Goal: Task Accomplishment & Management: Manage account settings

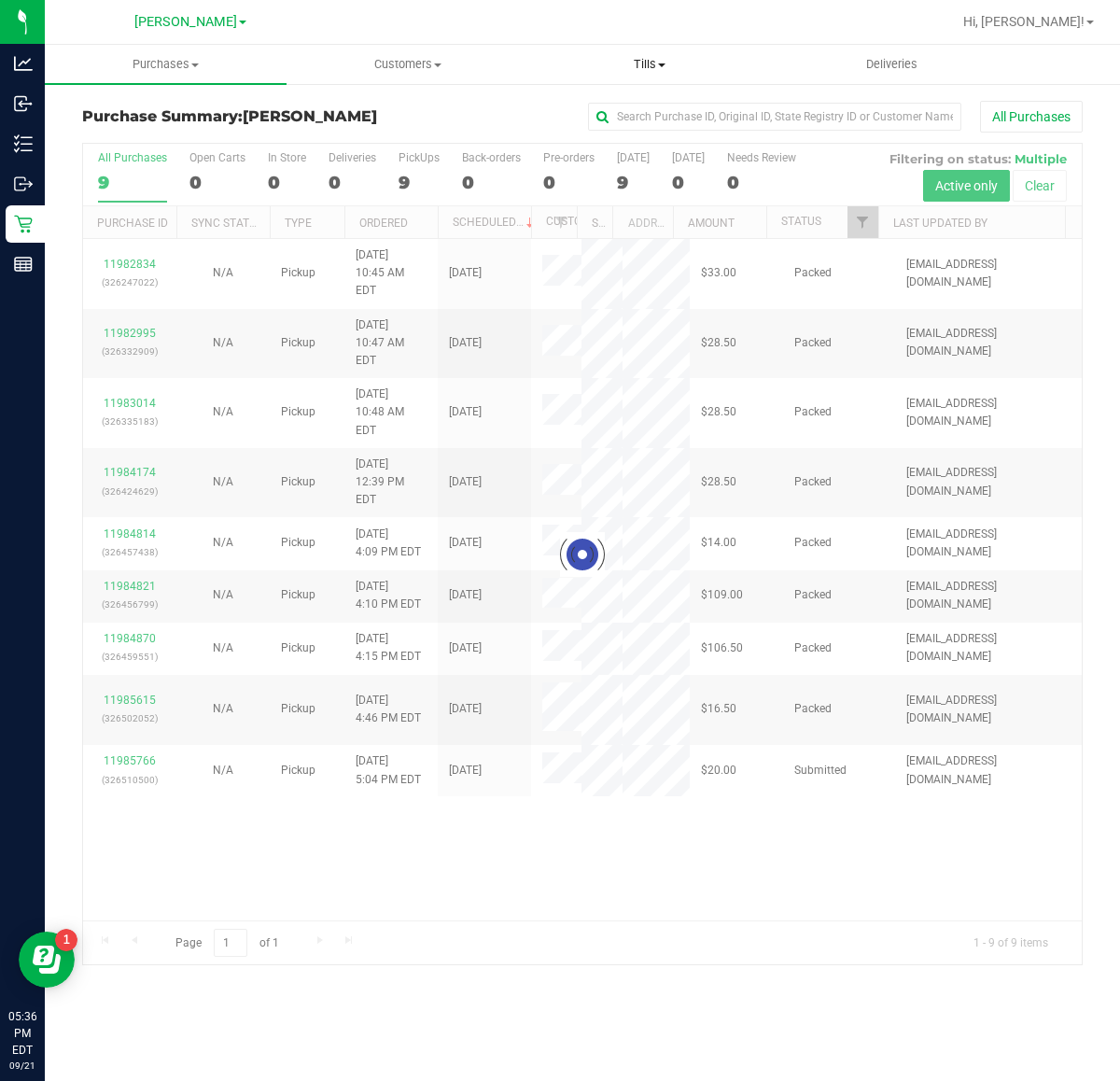
click at [644, 62] on span "Tills" at bounding box center [649, 64] width 240 height 17
click at [646, 110] on span "Manage tills" at bounding box center [591, 112] width 126 height 16
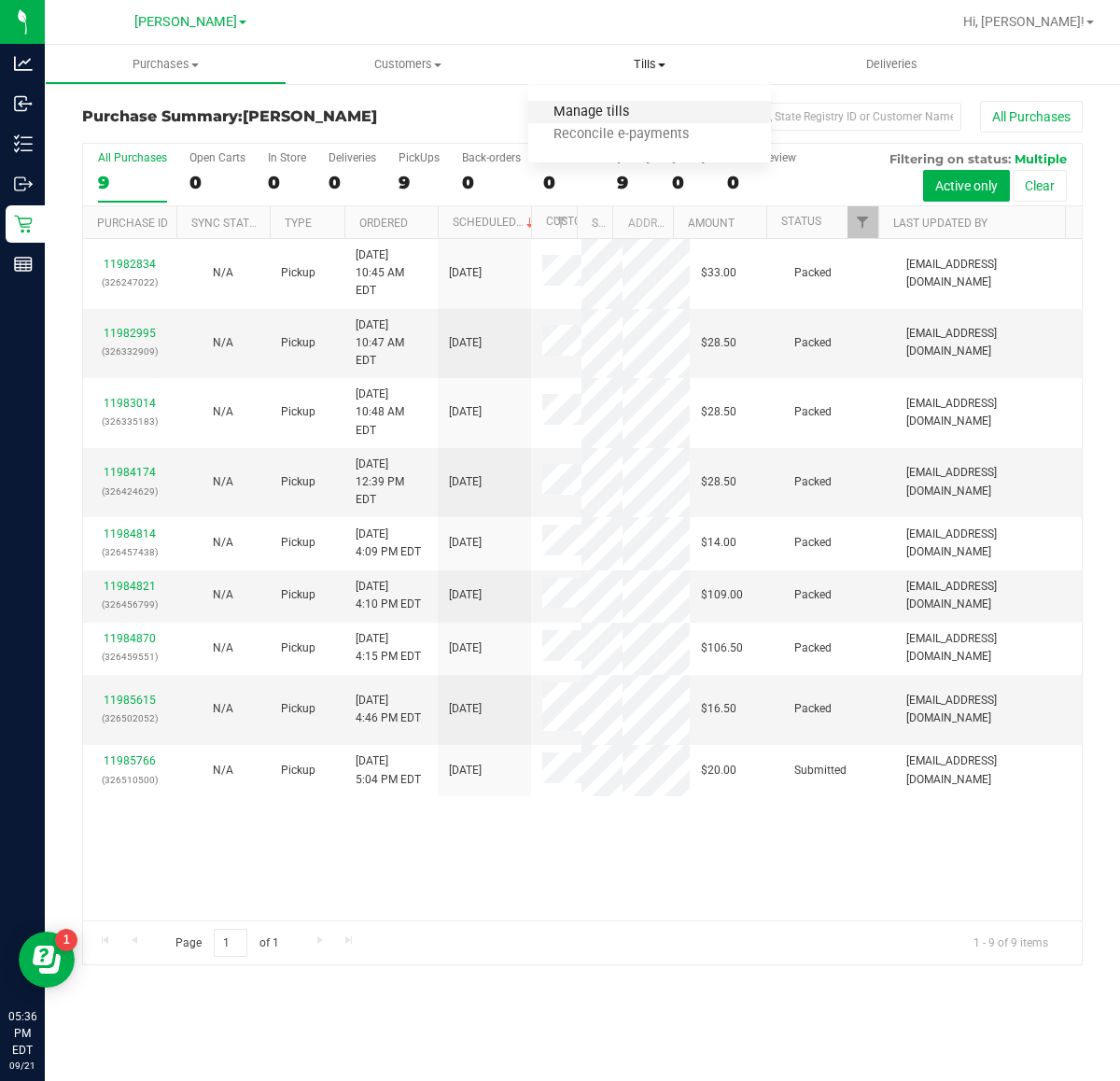
click at [603, 110] on span "Manage tills" at bounding box center [591, 112] width 126 height 16
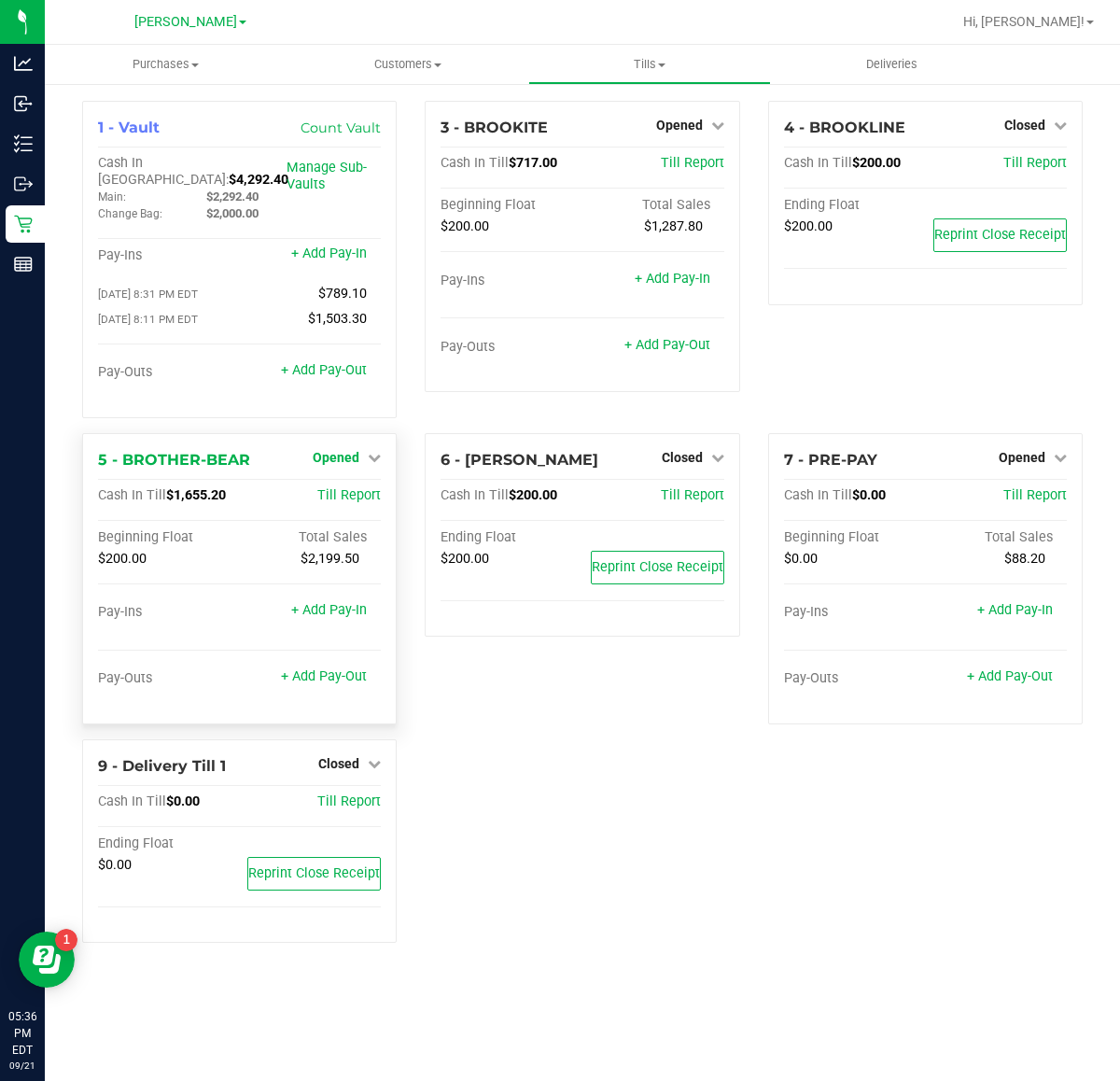
click at [331, 450] on span "Opened" at bounding box center [336, 457] width 47 height 15
click at [336, 488] on link "Close Till" at bounding box center [338, 495] width 50 height 15
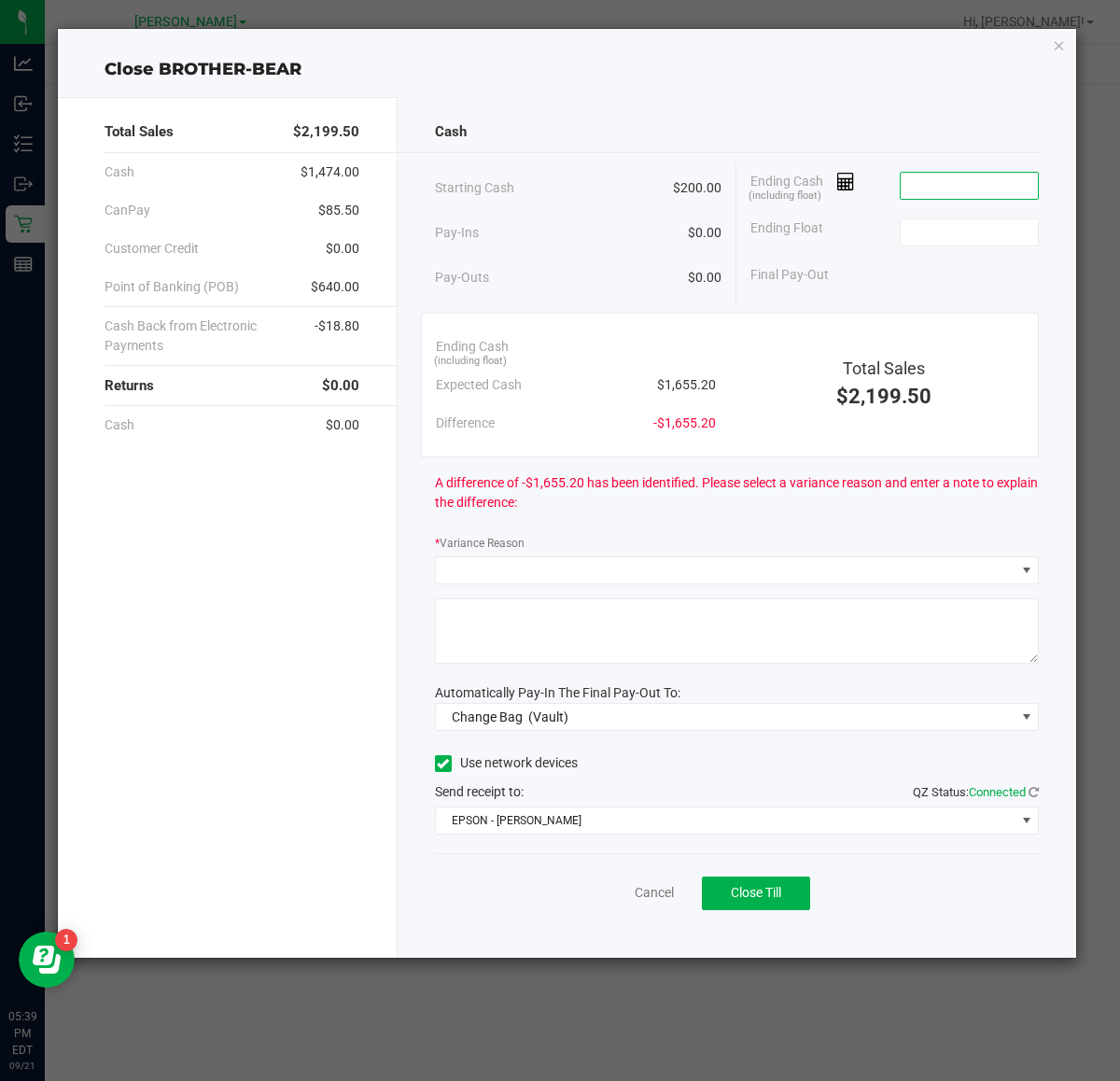
click at [1006, 178] on input at bounding box center [969, 186] width 137 height 27
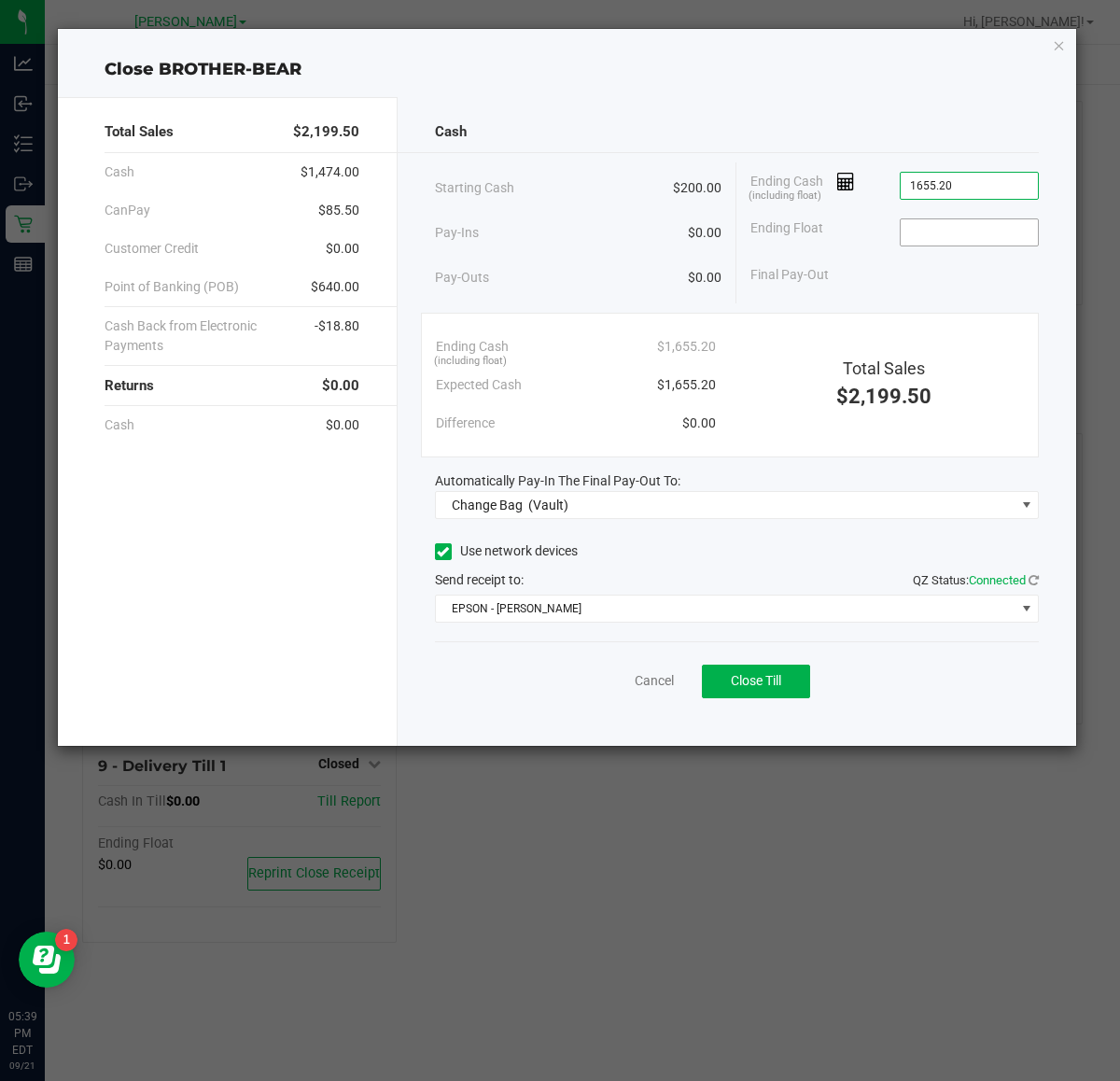
type input "$1,655.20"
click at [957, 229] on input at bounding box center [969, 232] width 137 height 27
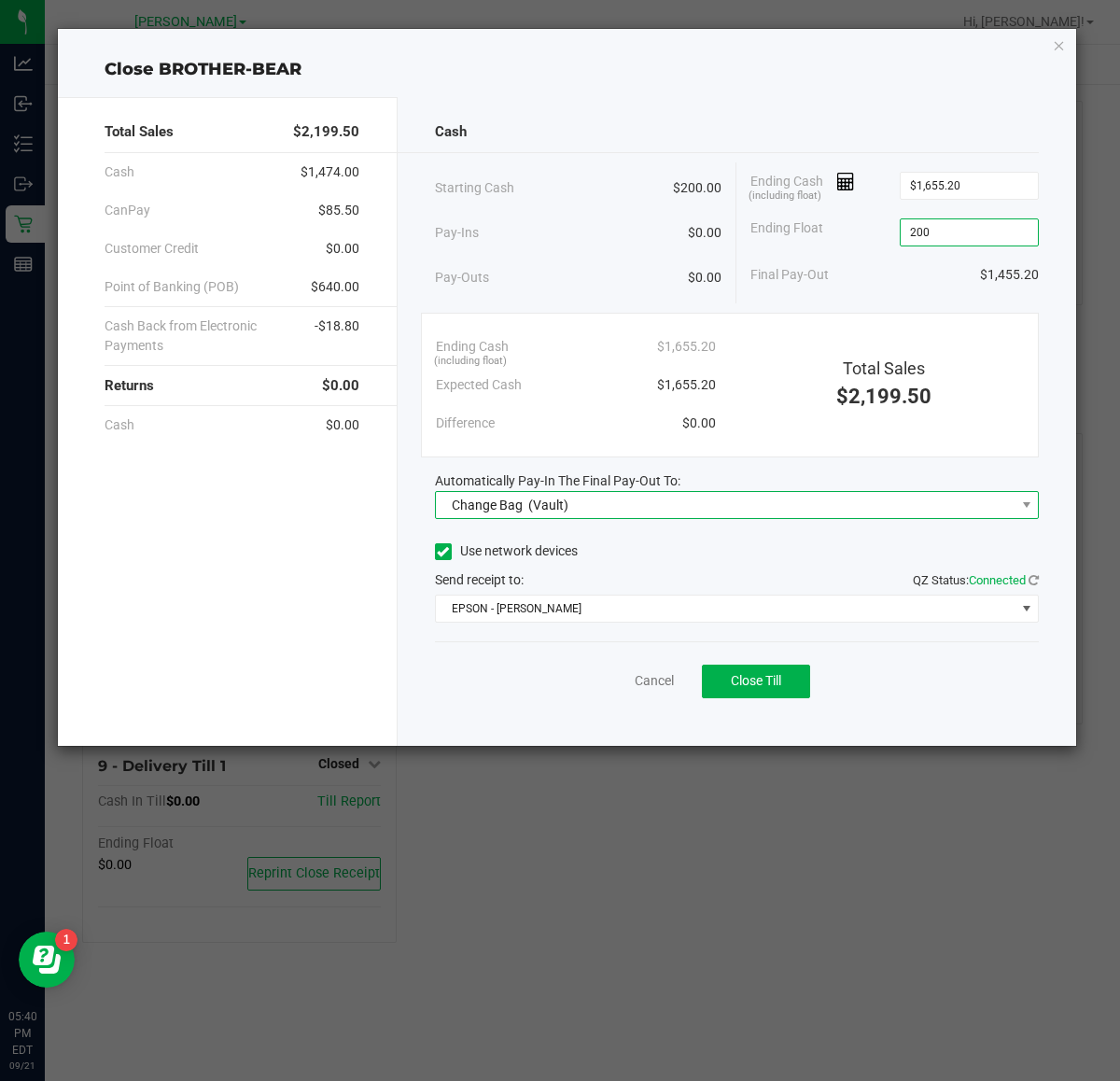
type input "$200.00"
click at [565, 512] on span "(Vault)" at bounding box center [548, 505] width 40 height 15
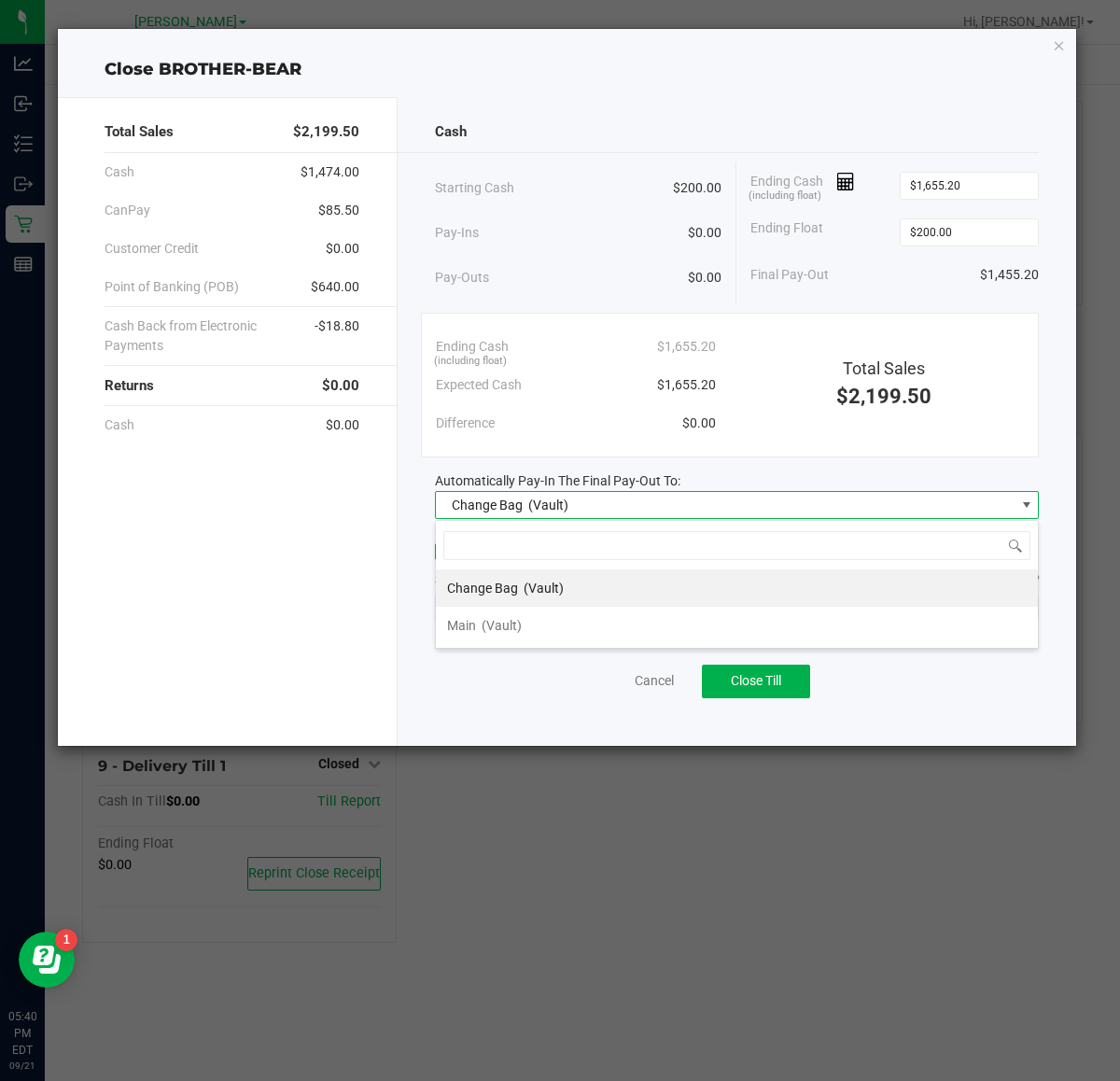
scroll to position [28, 604]
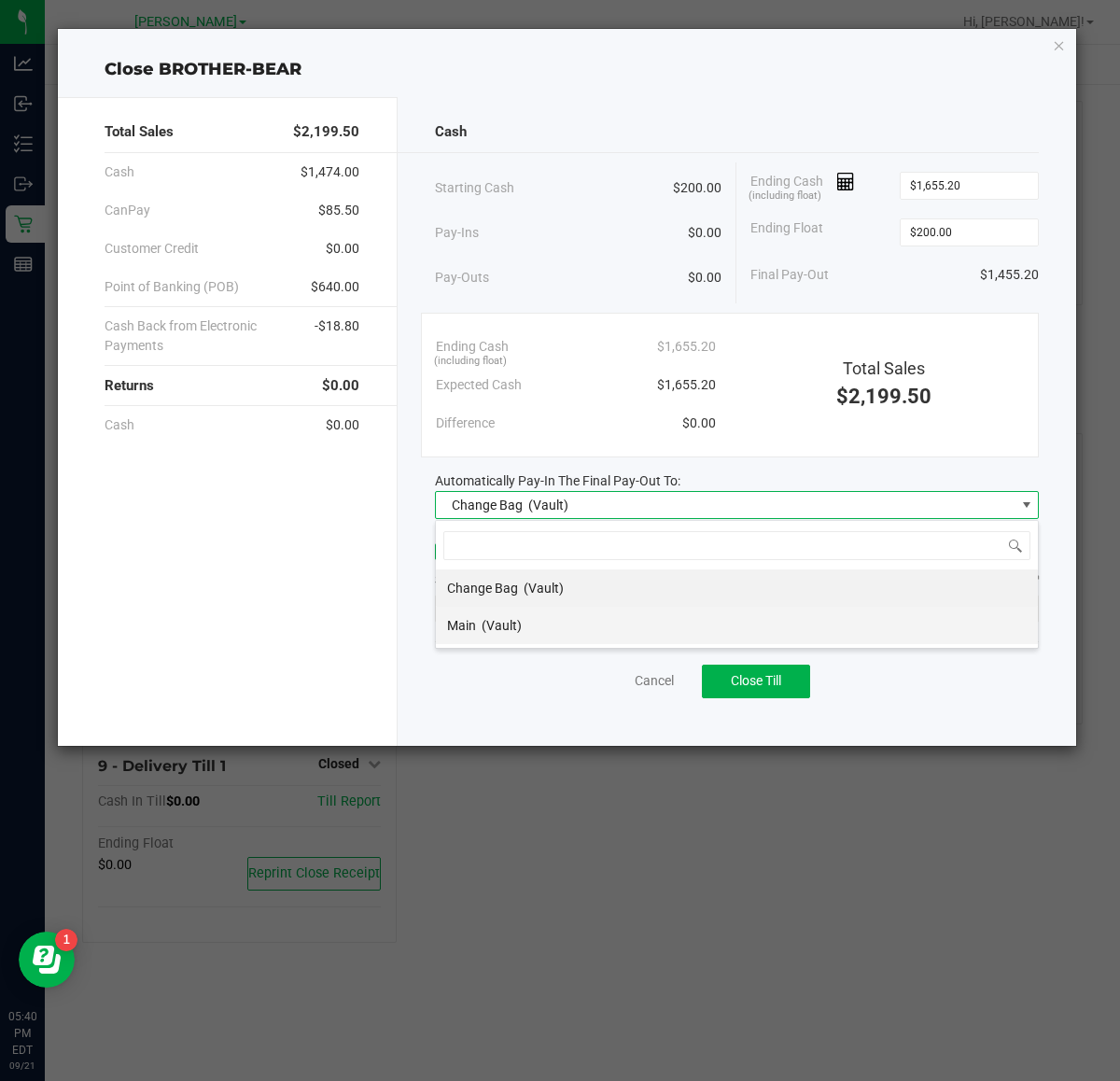
click at [557, 621] on li "Main (Vault)" at bounding box center [736, 625] width 602 height 37
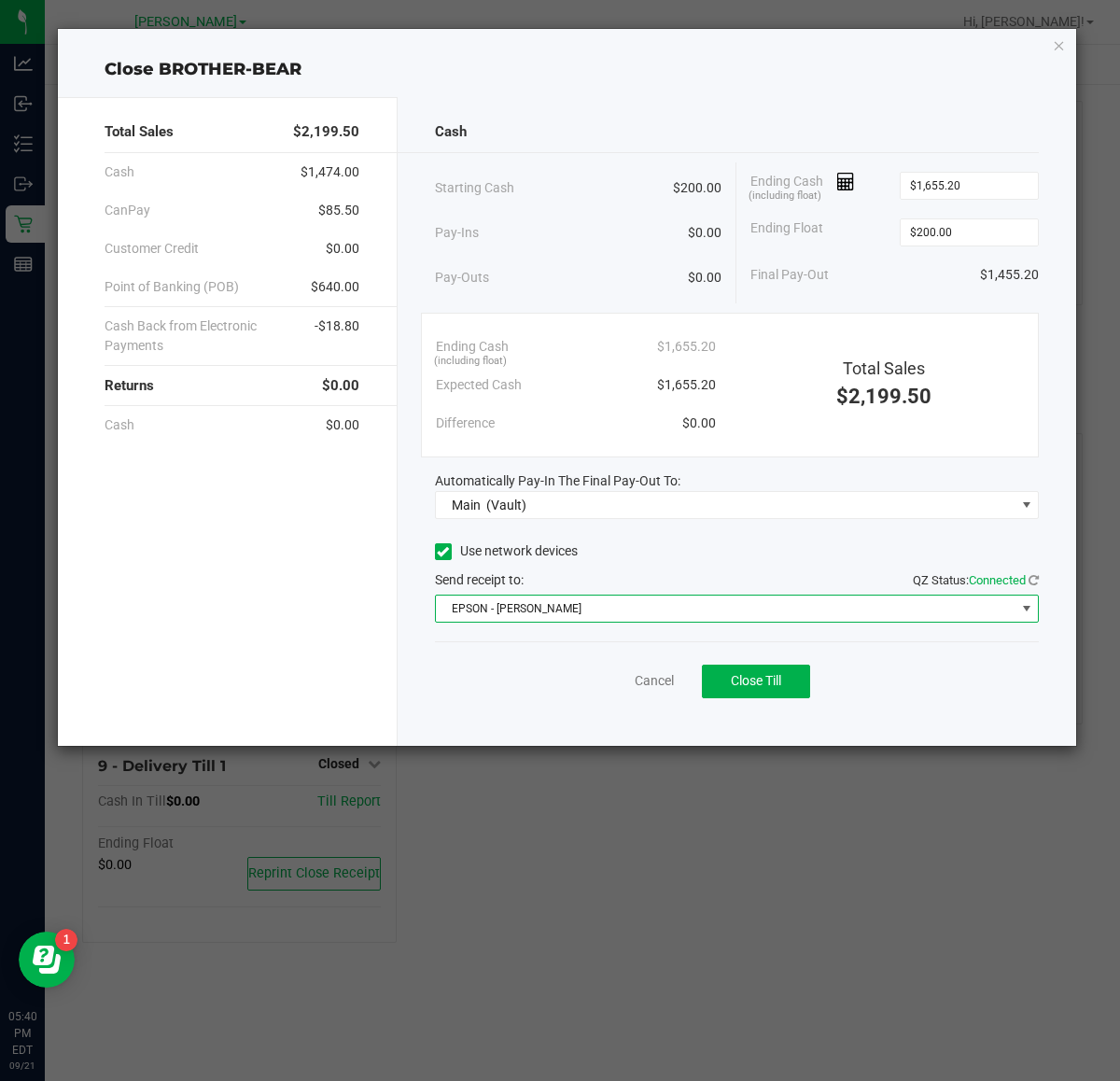
click at [583, 610] on span "EPSON - [PERSON_NAME]" at bounding box center [725, 609] width 579 height 27
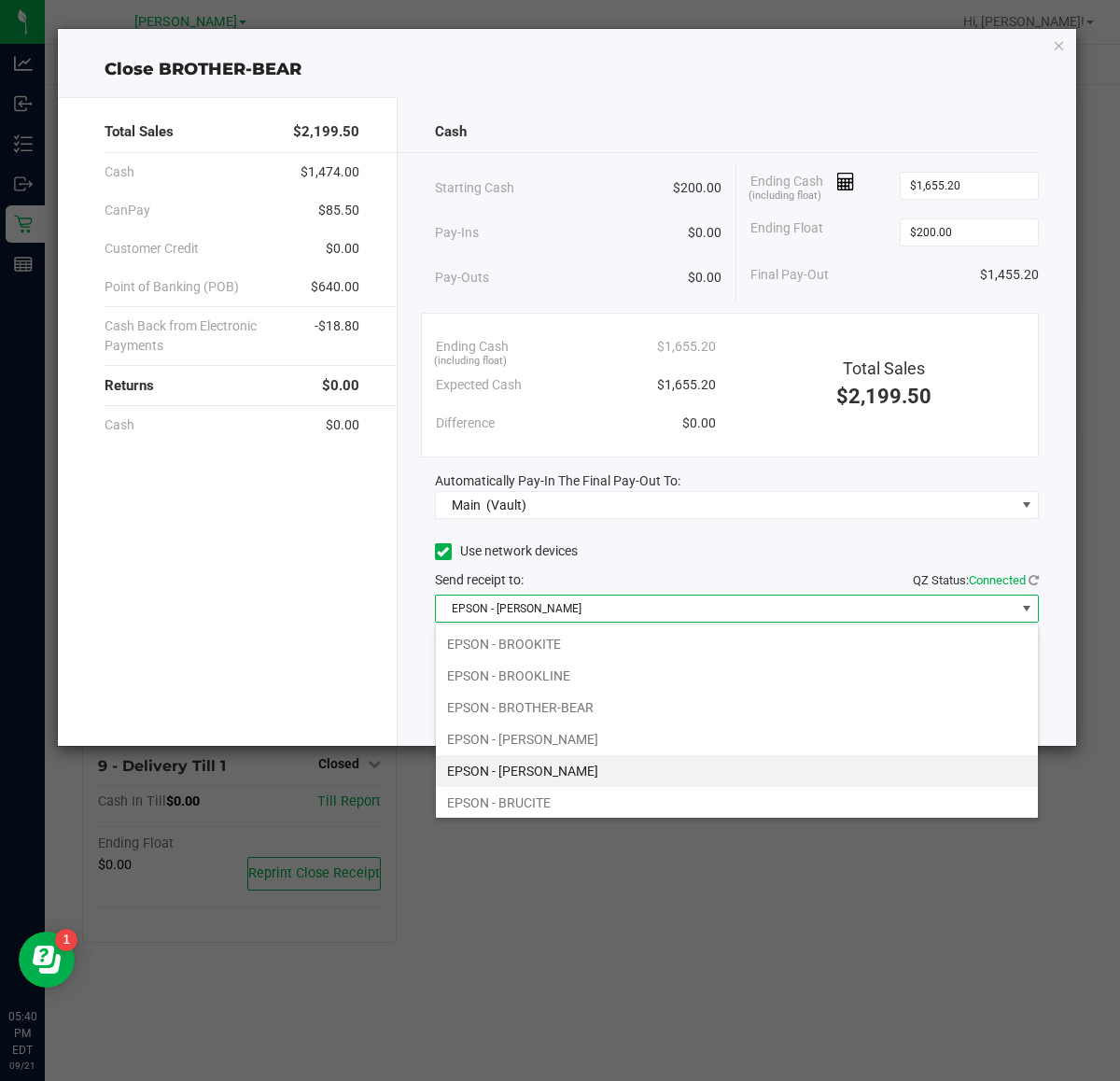
click at [576, 775] on li "EPSON - [PERSON_NAME]" at bounding box center [736, 771] width 602 height 31
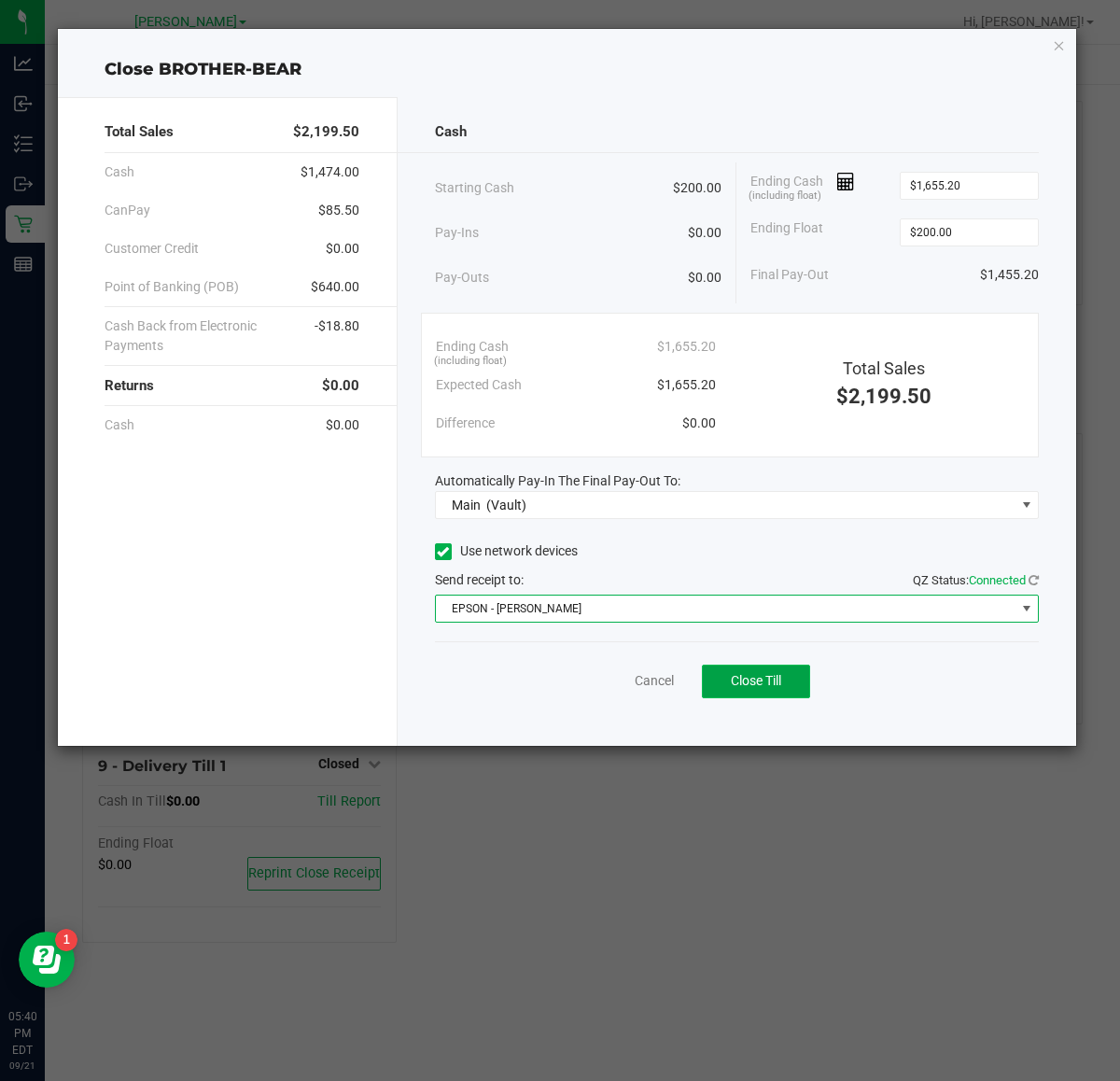
click at [785, 675] on button "Close Till" at bounding box center [756, 681] width 108 height 33
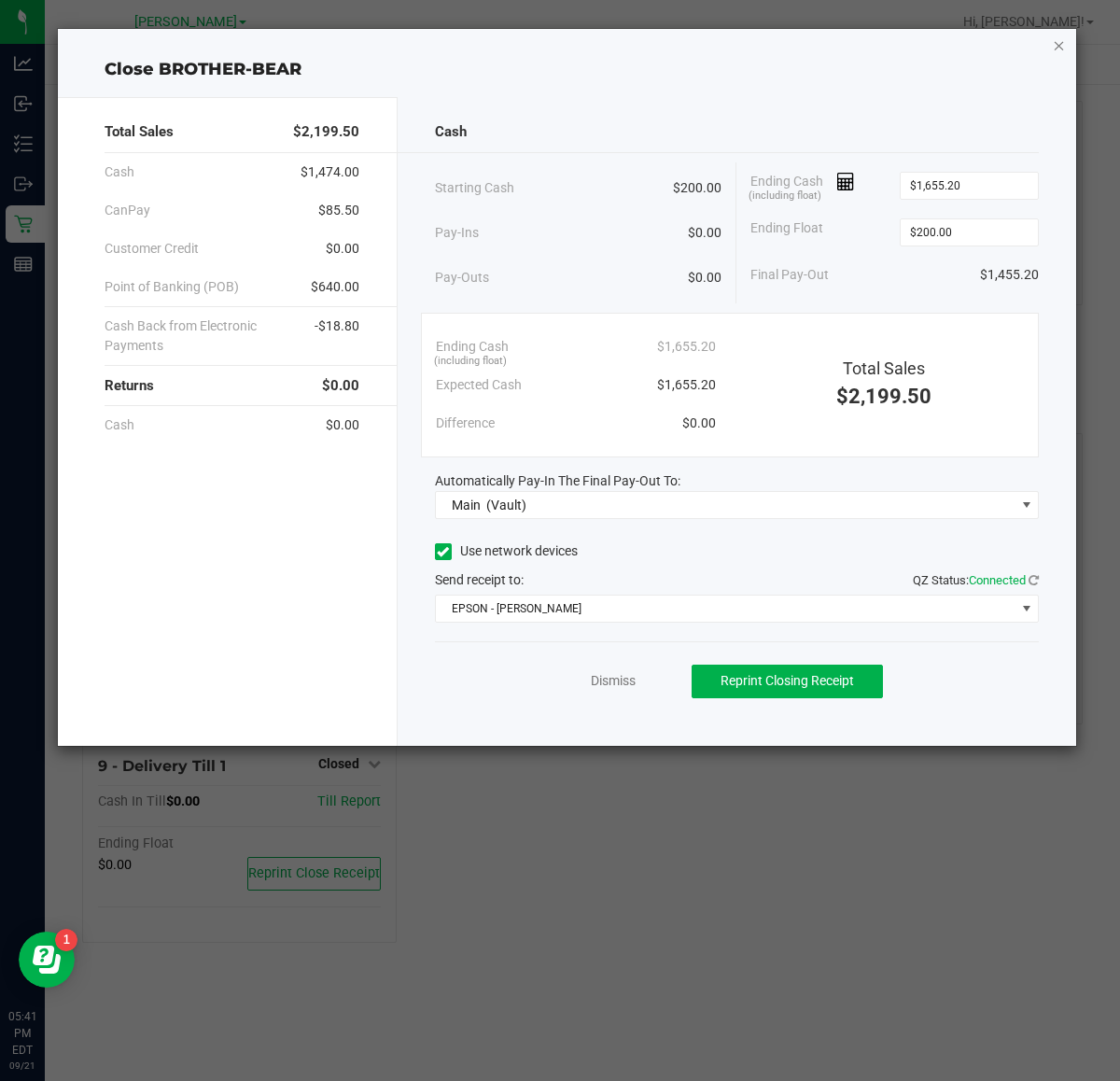
click at [1059, 53] on icon "button" at bounding box center [1058, 44] width 13 height 23
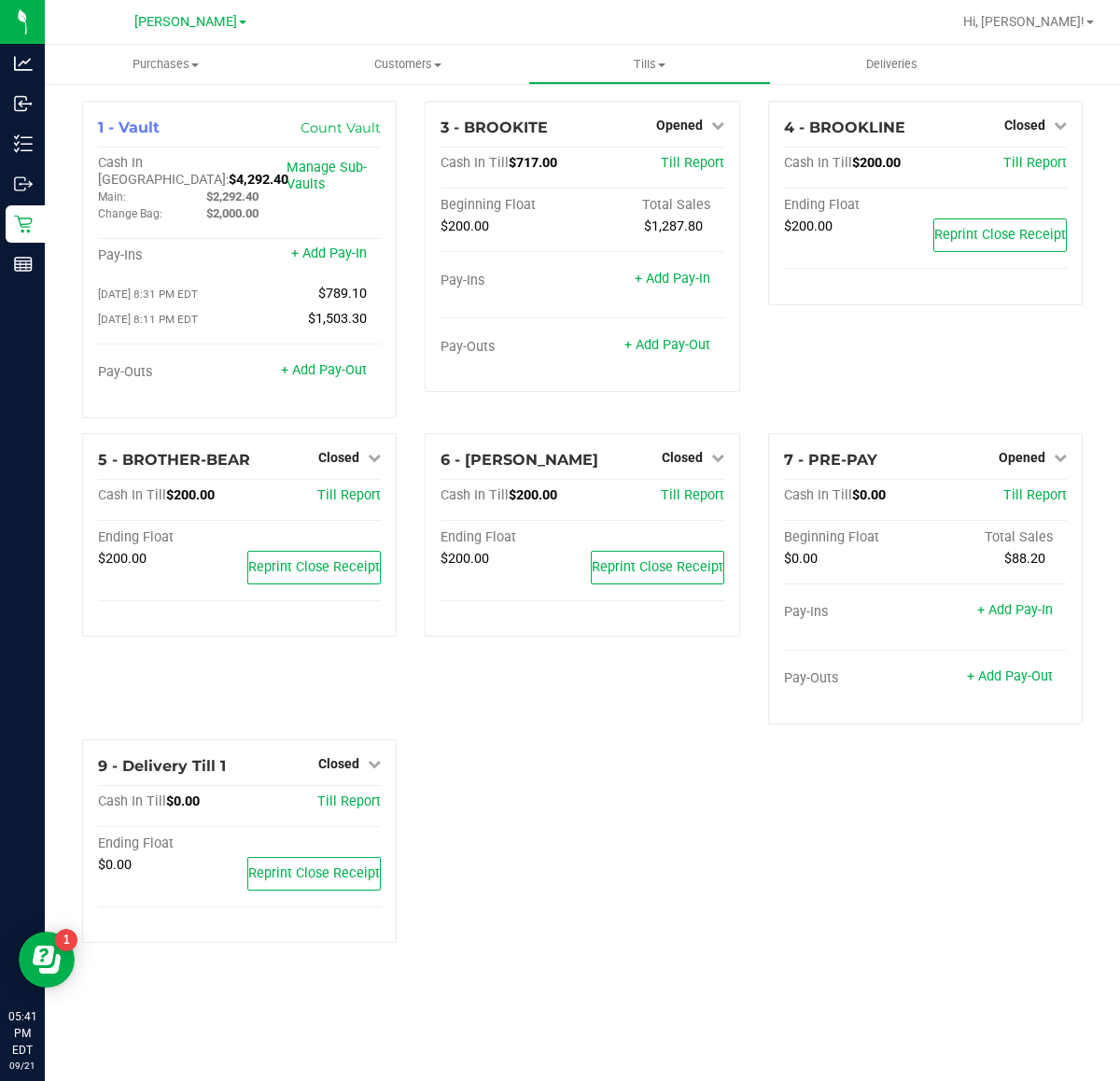
click at [796, 900] on div "1 - Vault Count Vault Cash In Vault: $4,292.40 Main: $2,292.40 Change Bag: $2,0…" at bounding box center [582, 529] width 1029 height 857
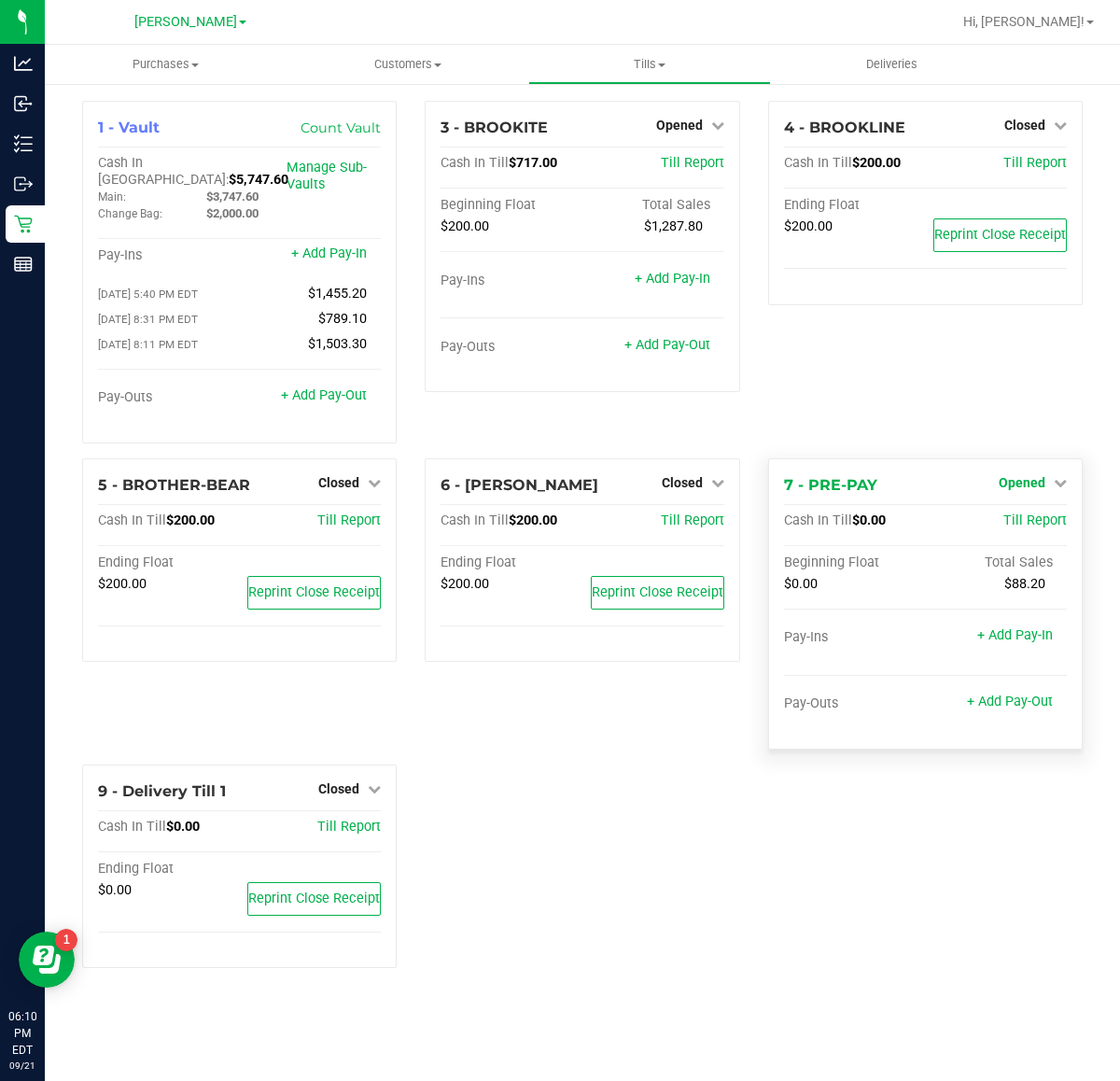
click at [1055, 476] on icon at bounding box center [1059, 482] width 13 height 13
click at [1039, 513] on link "Close Till" at bounding box center [1023, 520] width 50 height 15
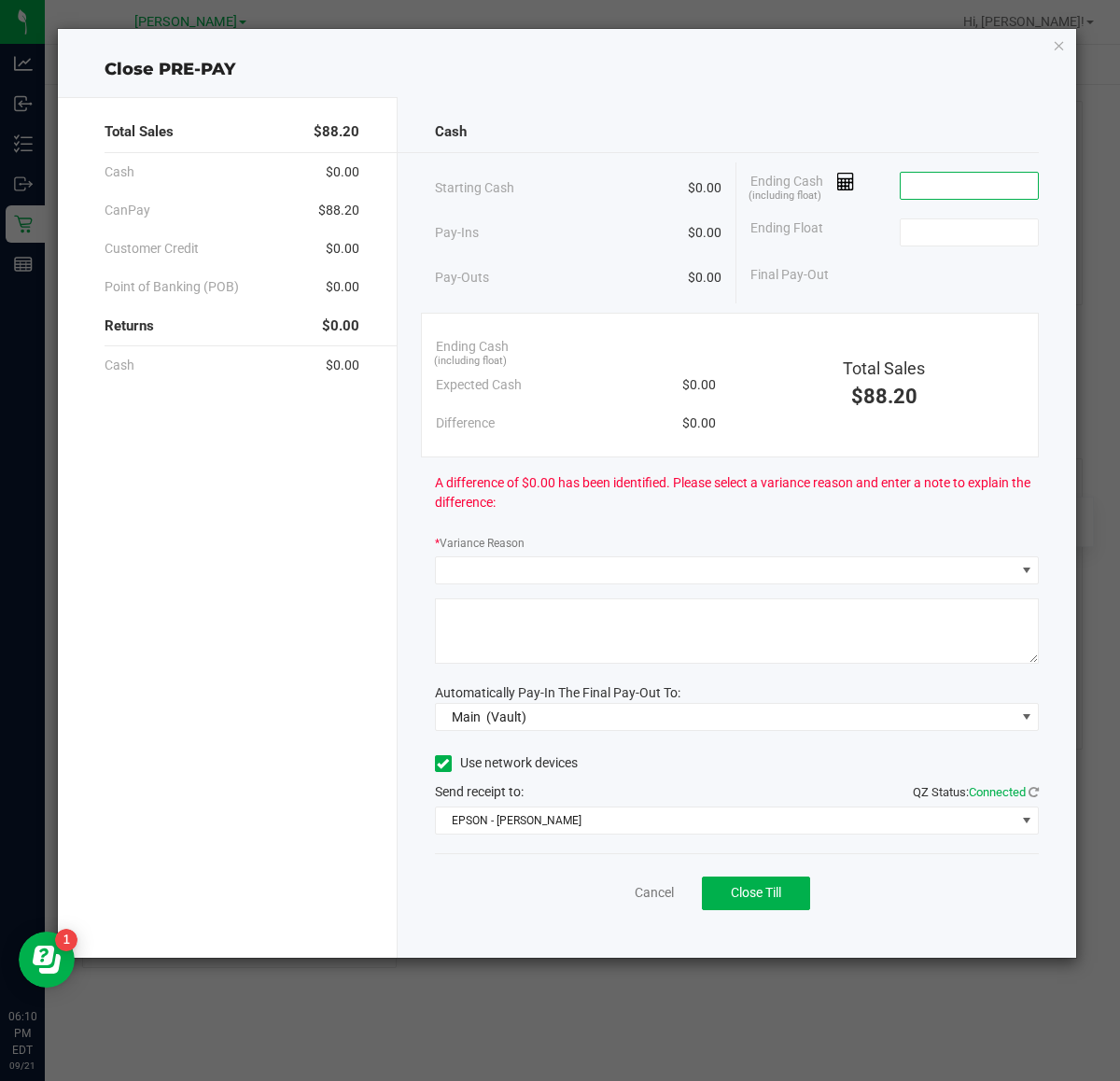
click at [971, 187] on input at bounding box center [969, 186] width 137 height 27
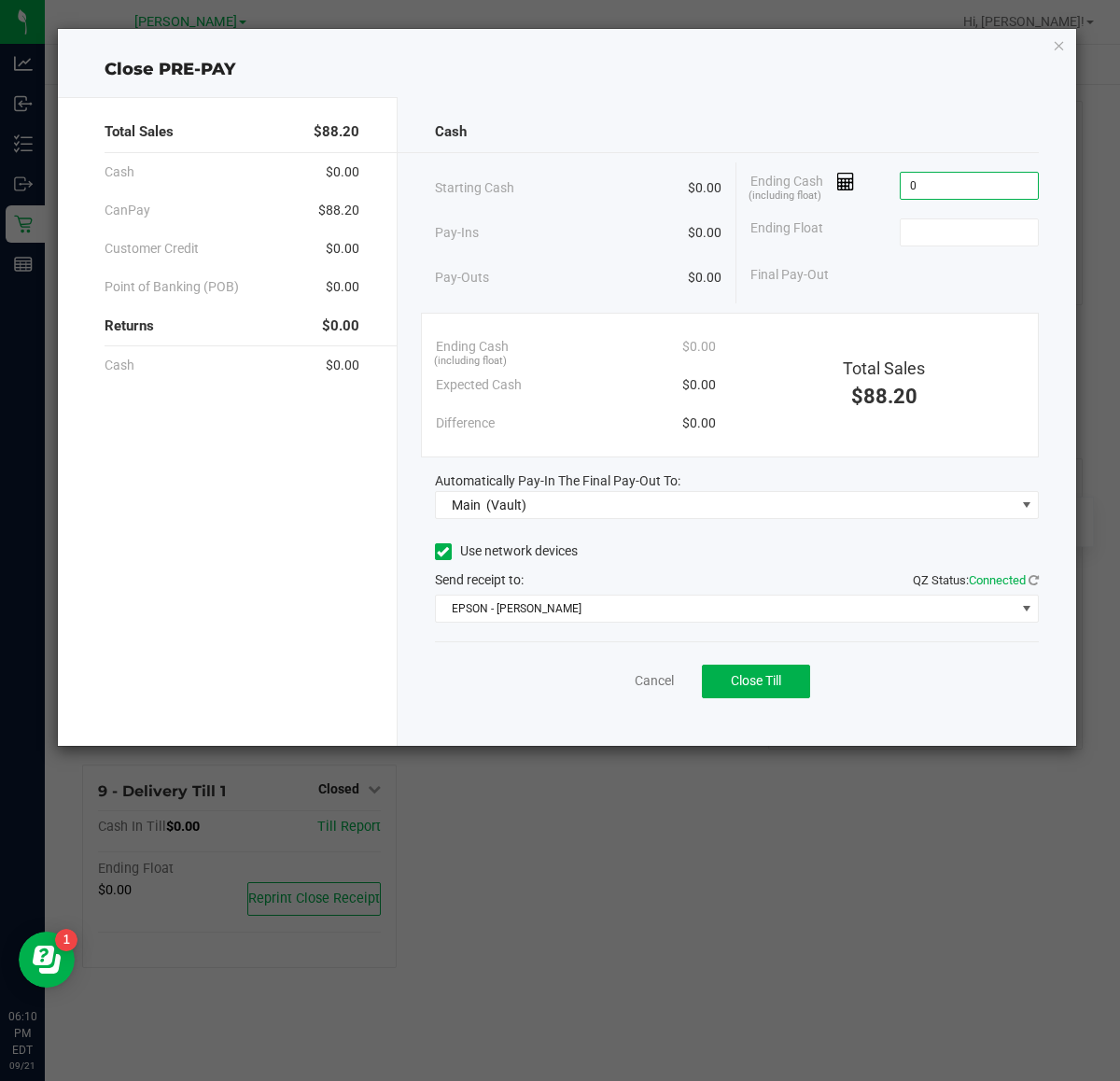
type input "$0.00"
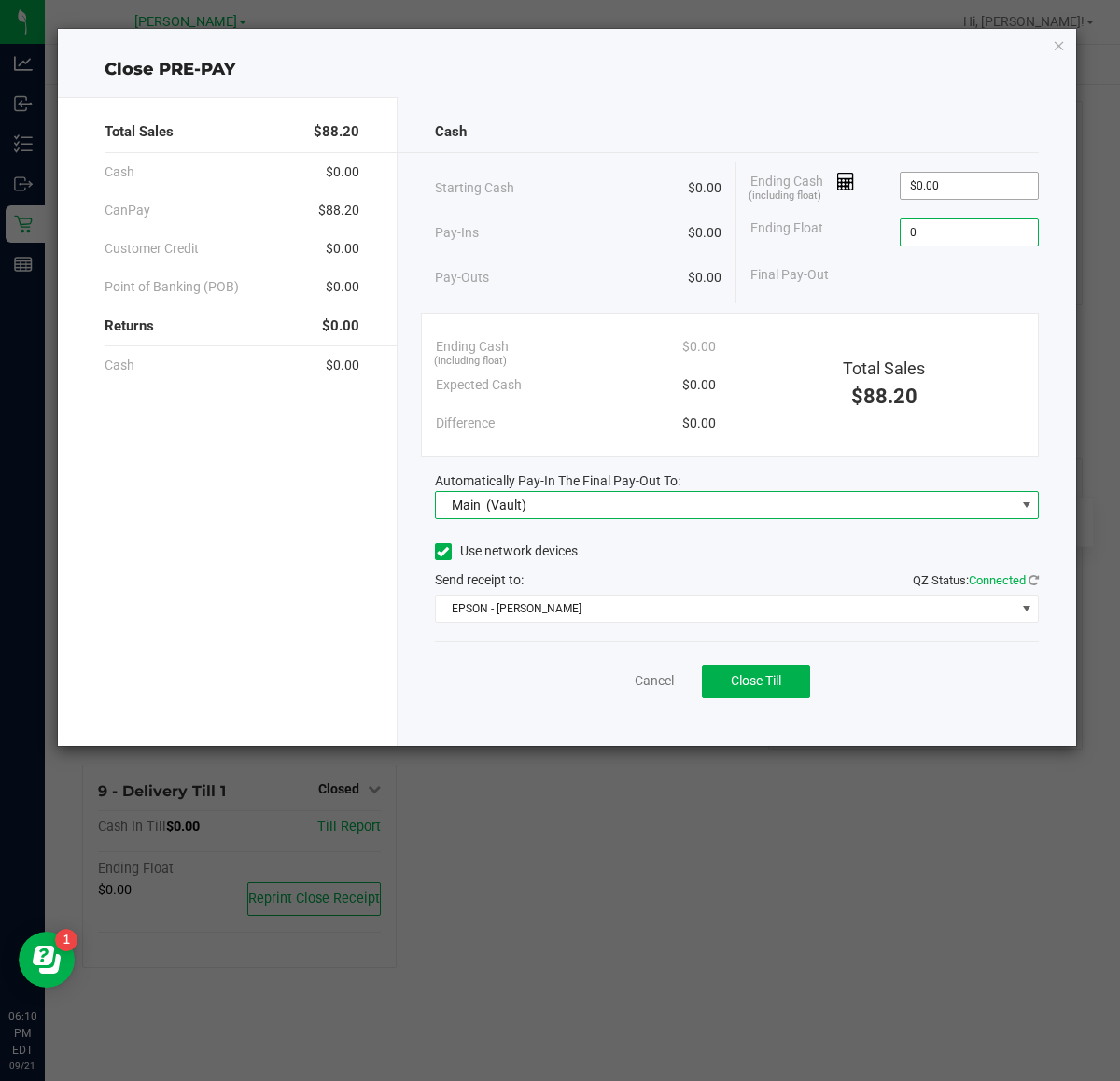
type input "$0.00"
click at [747, 679] on span "Close Till" at bounding box center [755, 679] width 50 height 15
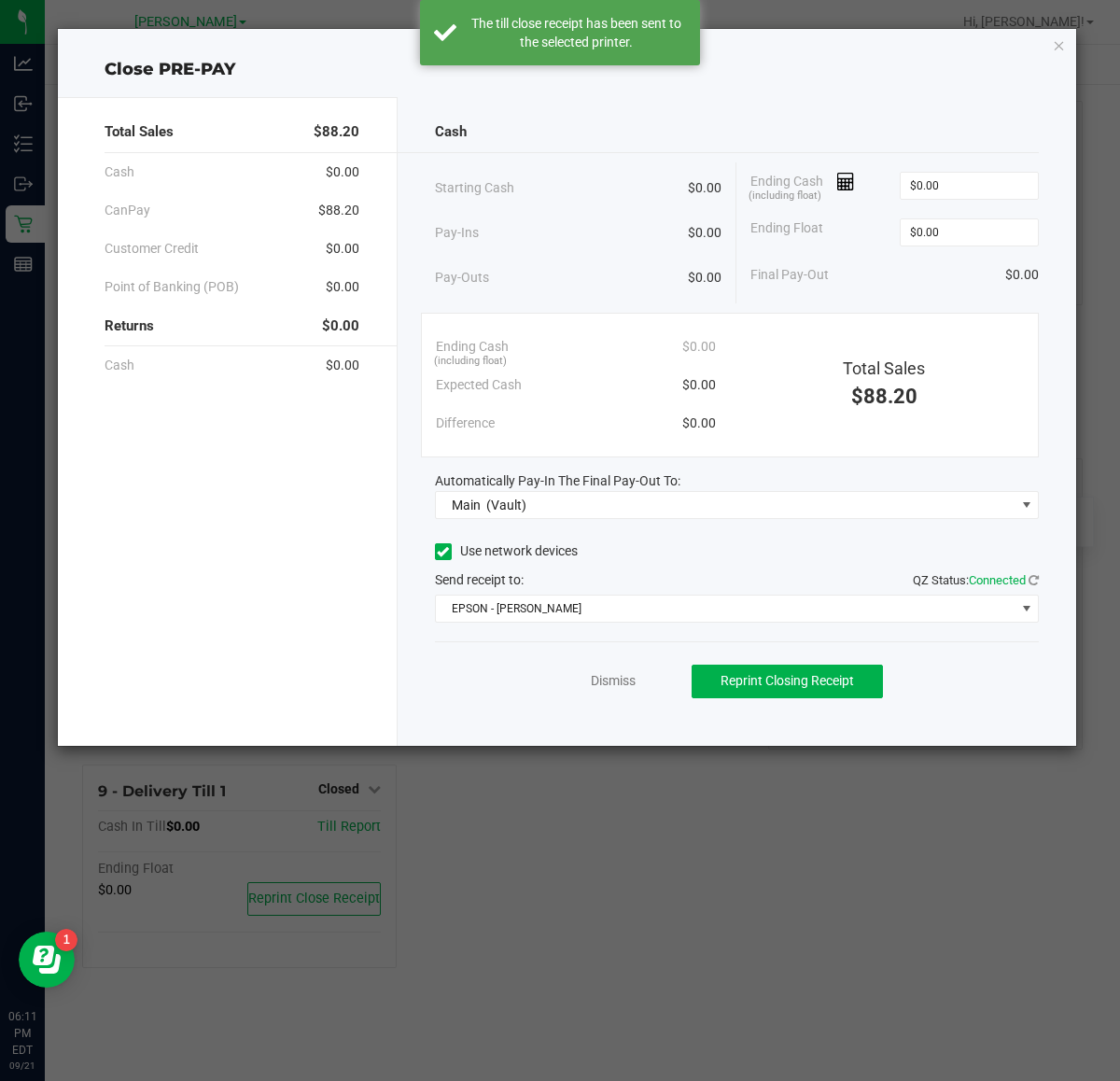
click at [605, 683] on link "Dismiss" at bounding box center [613, 681] width 45 height 20
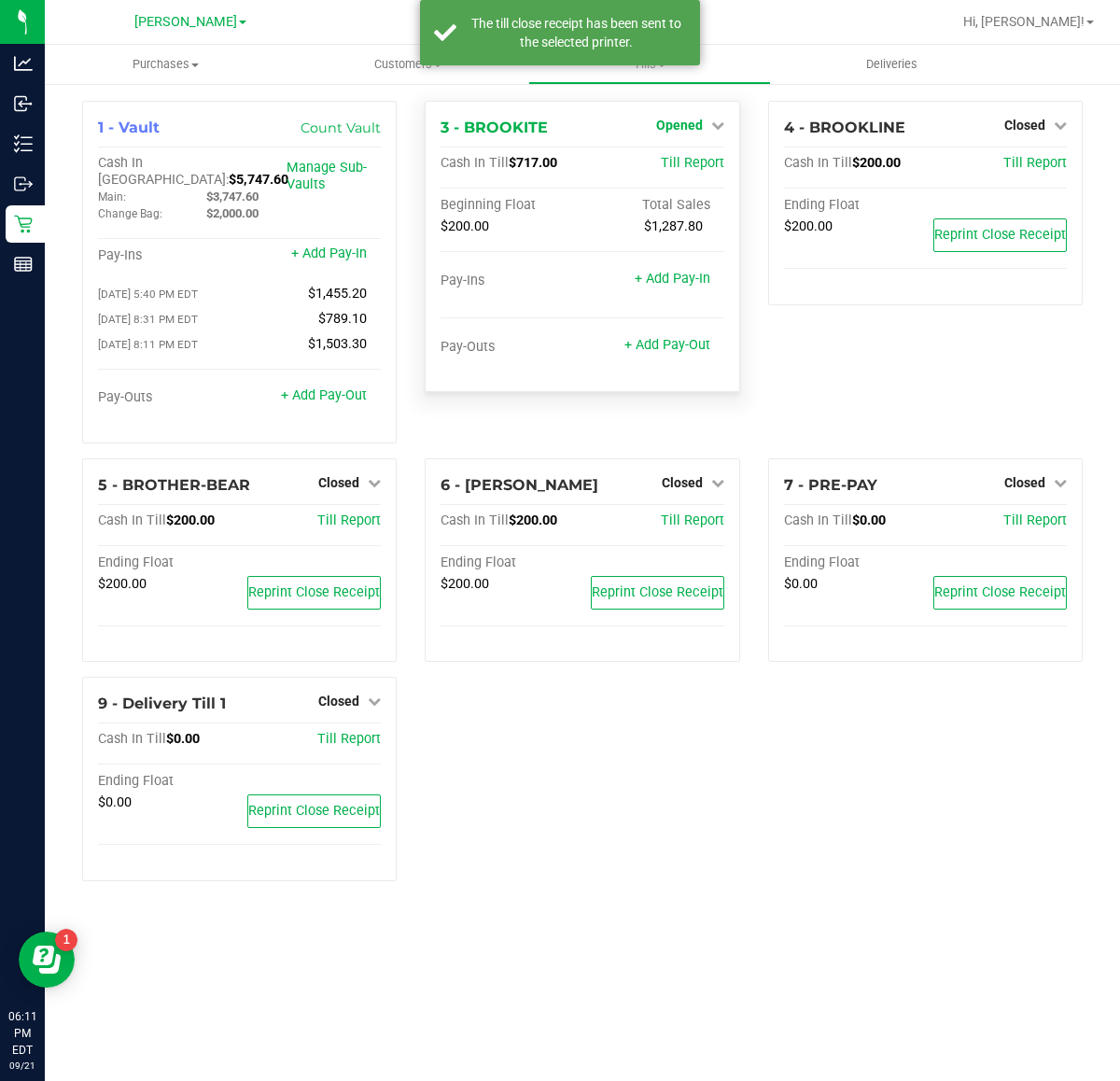
click at [691, 122] on span "Opened" at bounding box center [679, 125] width 47 height 15
click at [701, 166] on link "Close Till" at bounding box center [680, 164] width 50 height 15
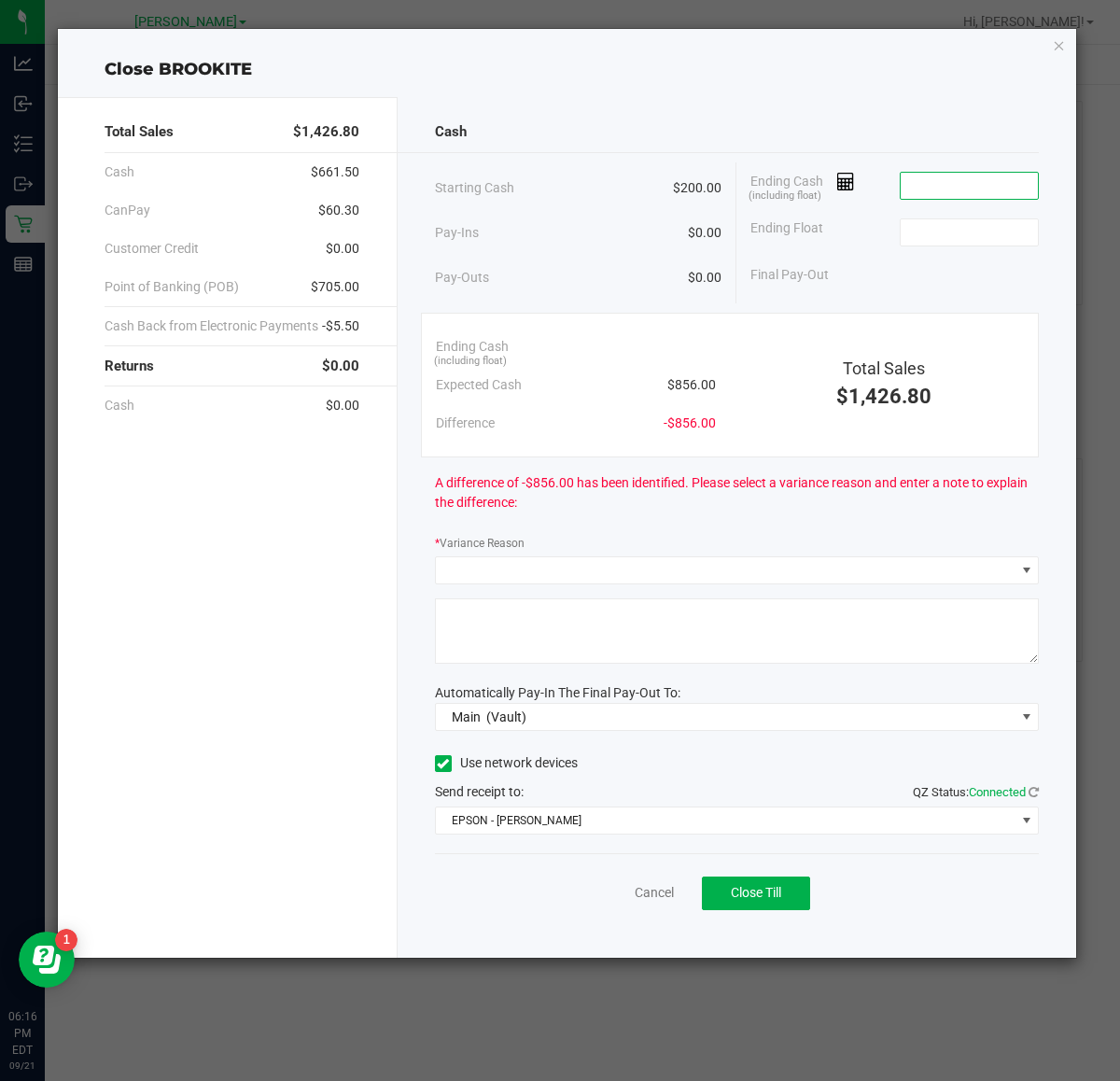
click at [957, 189] on input at bounding box center [969, 186] width 137 height 27
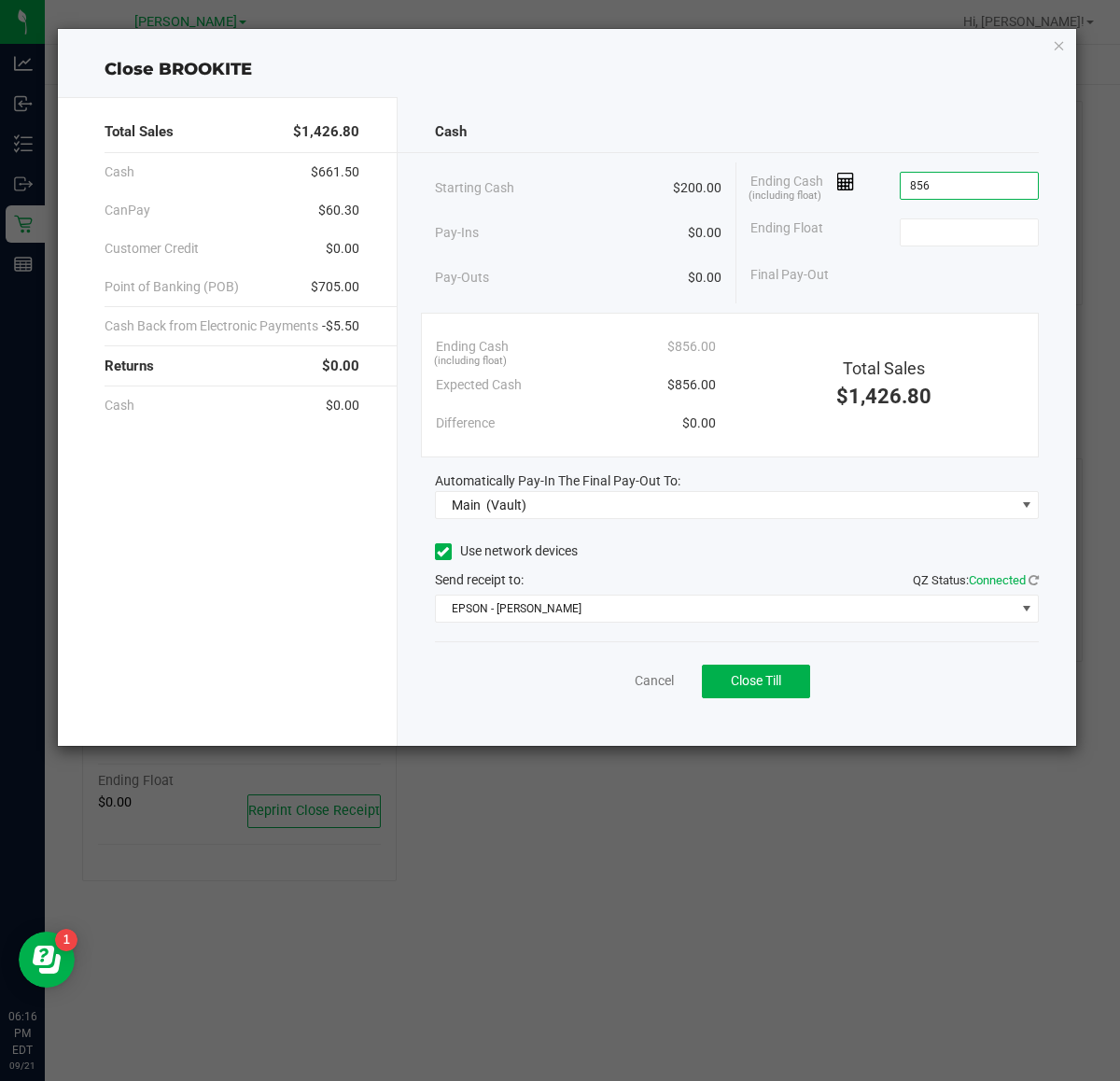
type input "$856.00"
type input "$200.00"
click at [762, 675] on span "Close Till" at bounding box center [755, 679] width 50 height 15
click at [618, 686] on link "Dismiss" at bounding box center [613, 681] width 45 height 20
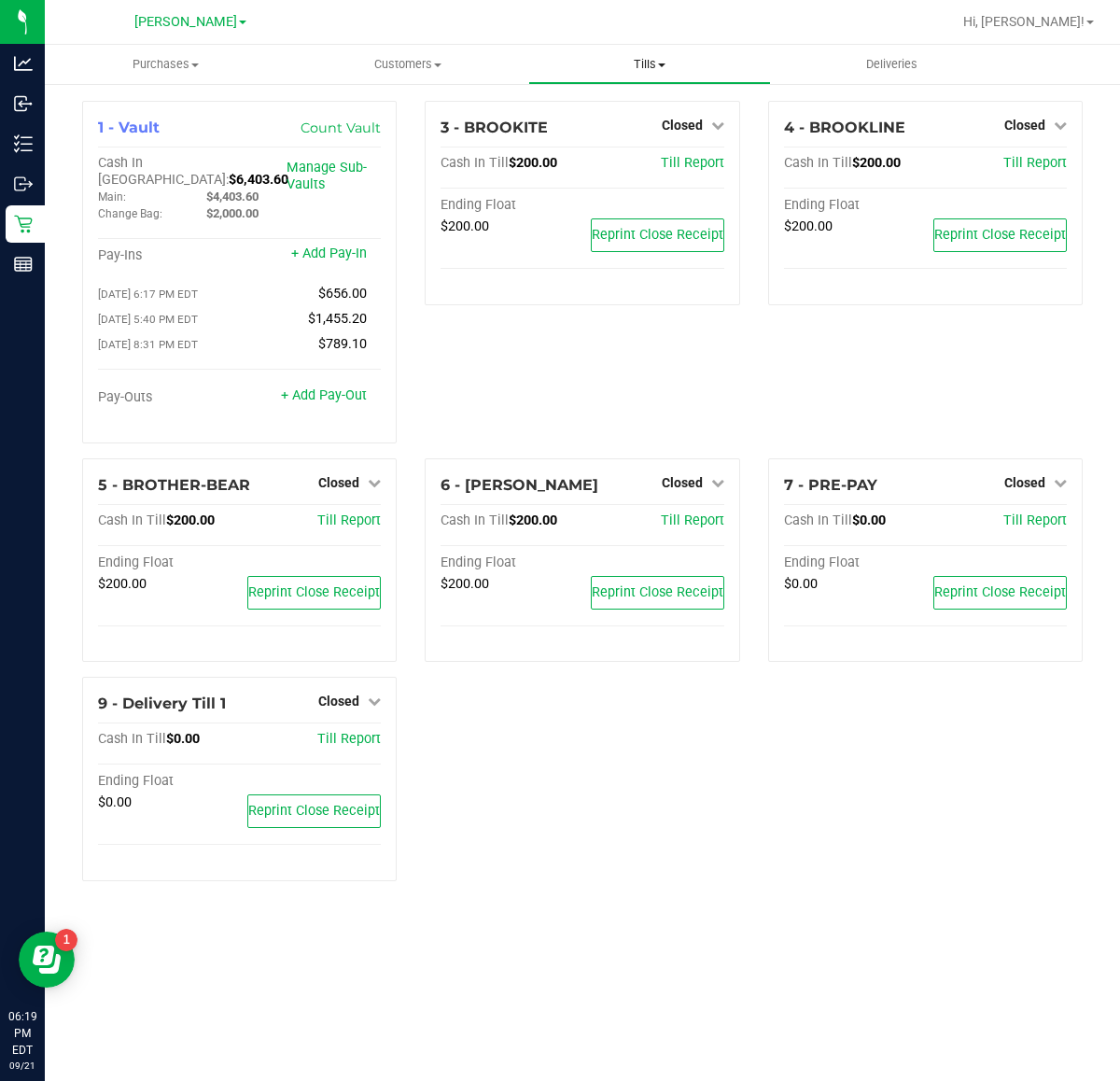
click at [646, 67] on span "Tills" at bounding box center [649, 64] width 240 height 17
click at [635, 108] on span "Manage tills" at bounding box center [591, 112] width 126 height 16
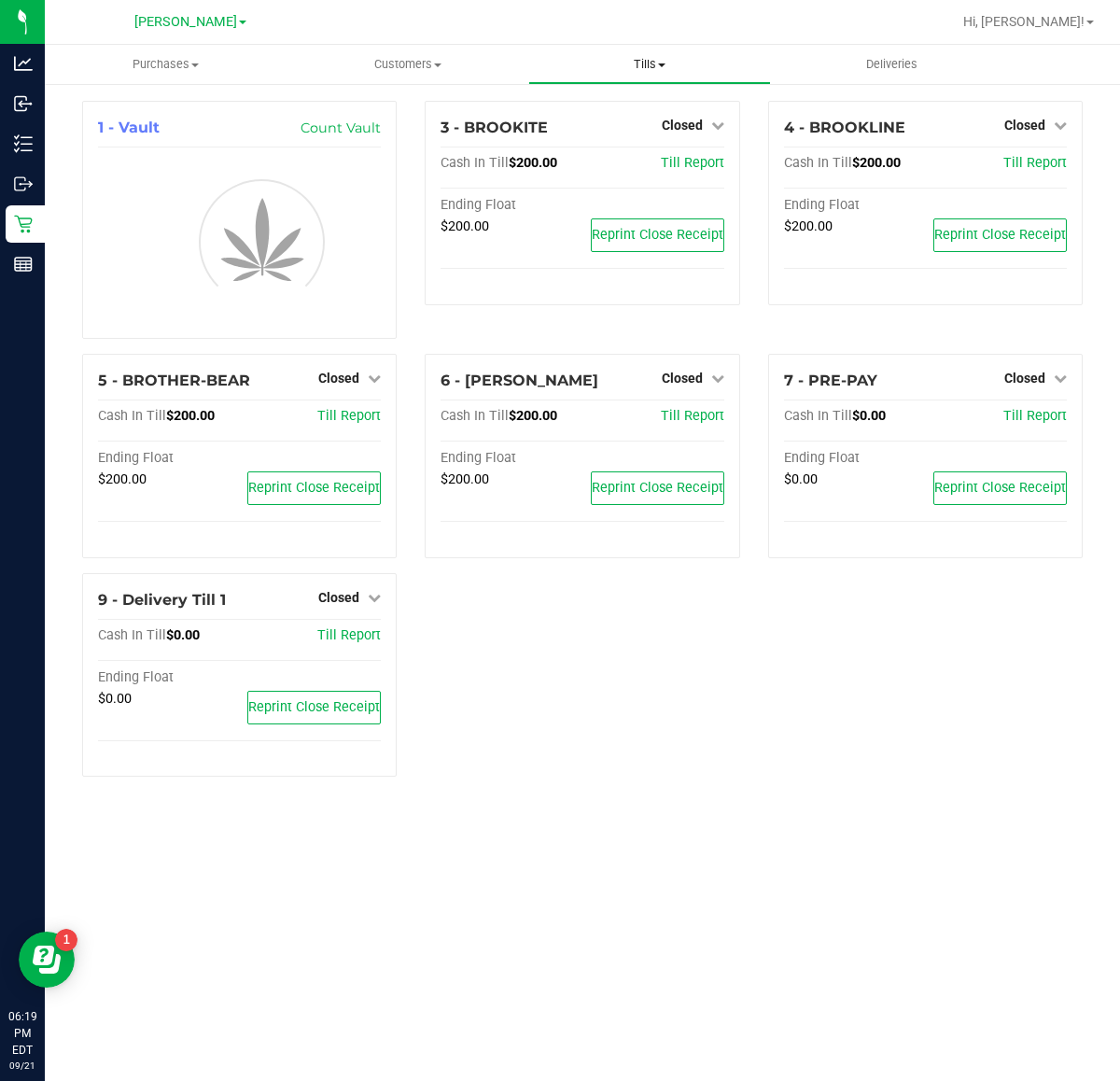
click at [663, 68] on span "Tills" at bounding box center [649, 64] width 240 height 17
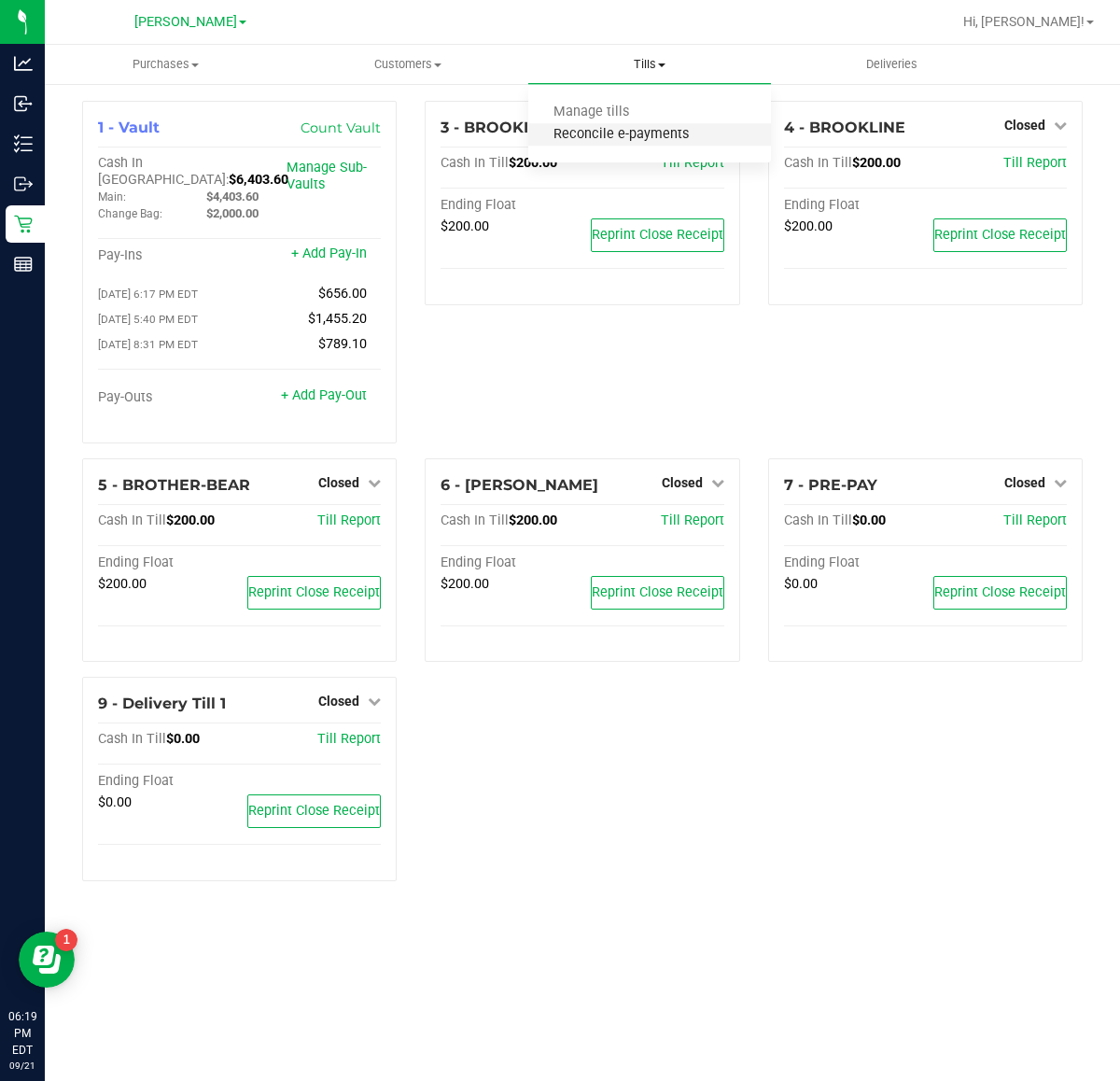
click at [651, 127] on span "Reconcile e-payments" at bounding box center [620, 135] width 186 height 16
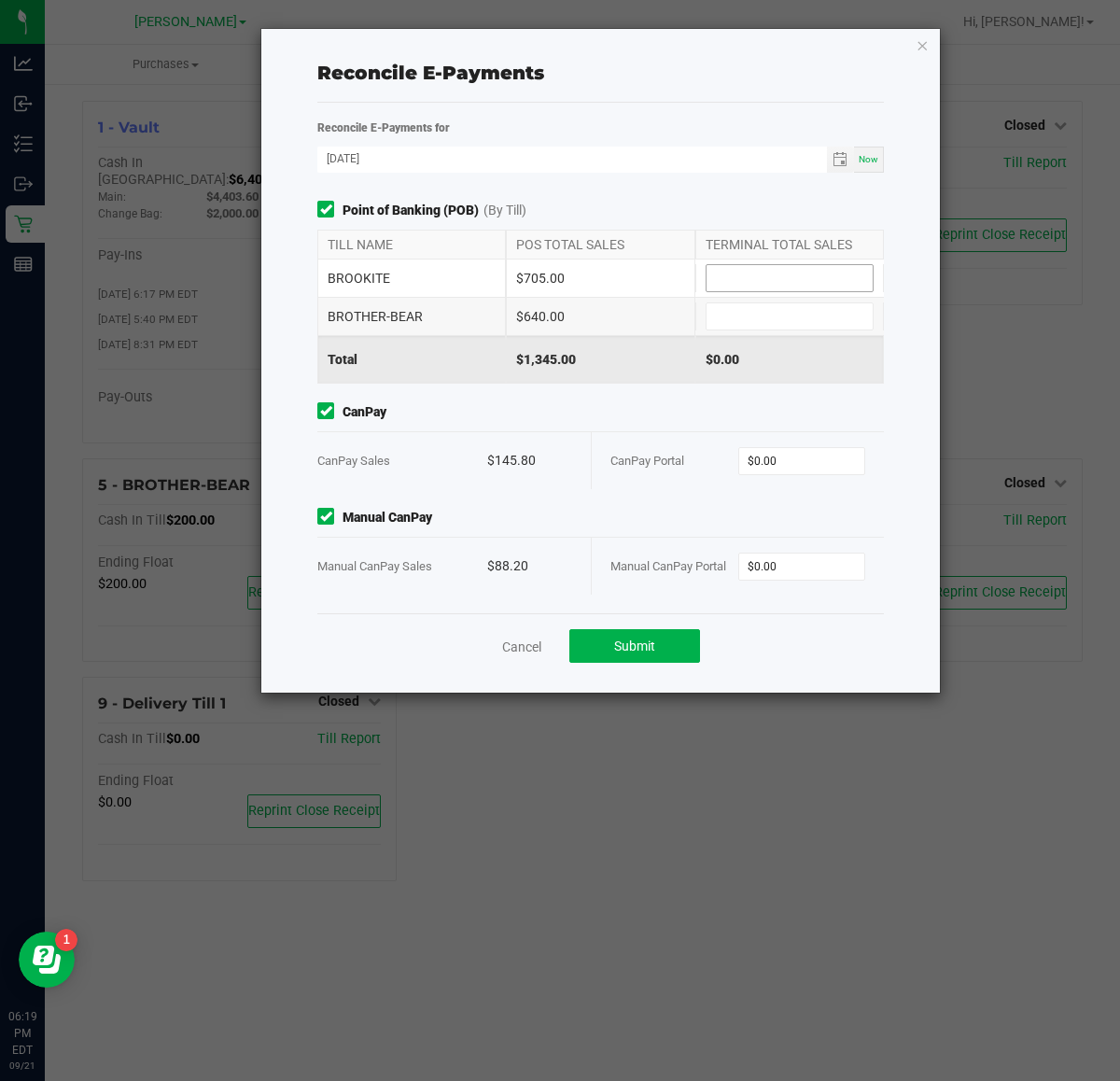
click at [785, 273] on input at bounding box center [789, 278] width 166 height 27
type input "$705.00"
type input "$640.00"
type input "$145.80"
type input "$88.20"
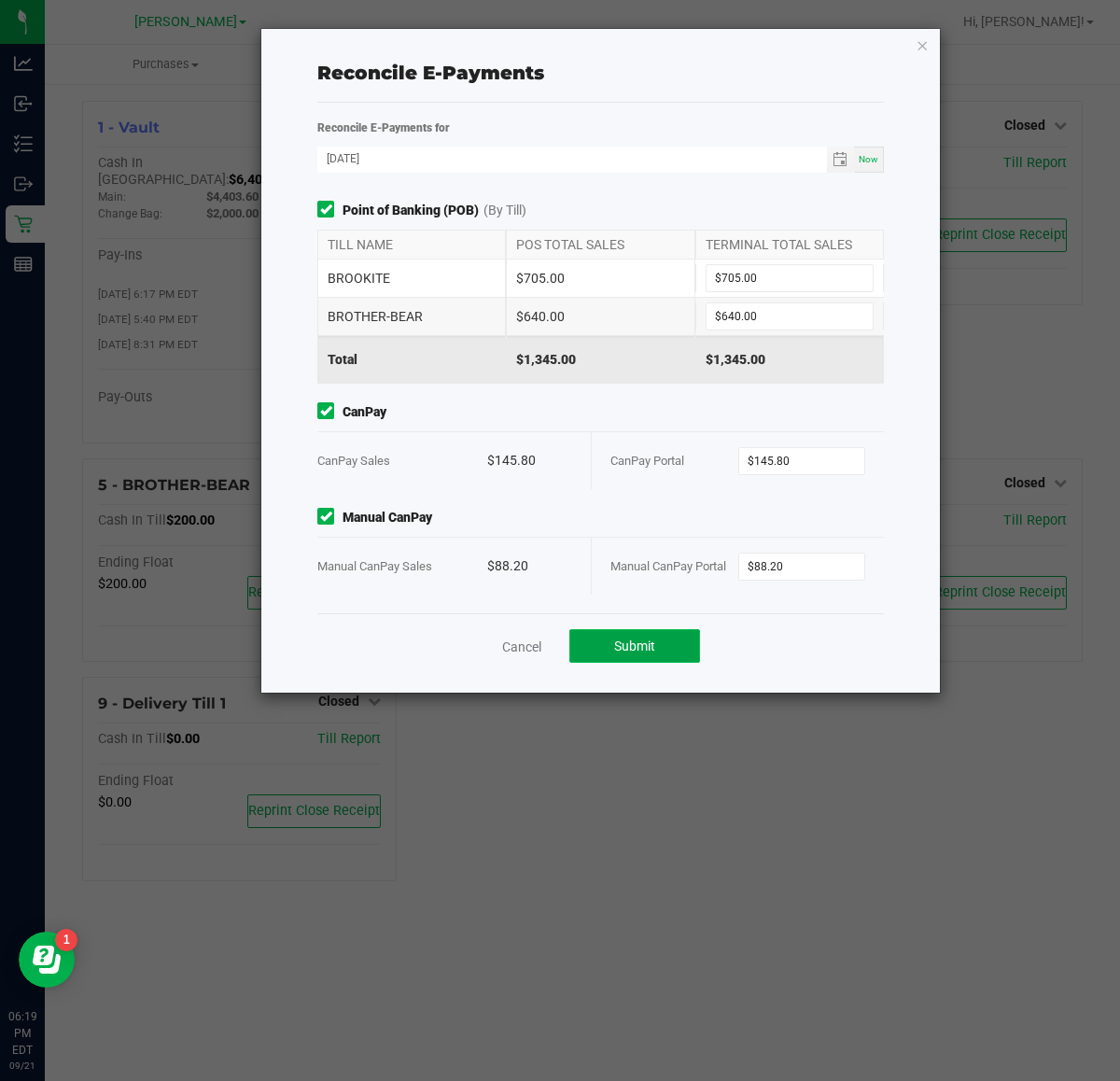
click at [646, 645] on span "Submit" at bounding box center [635, 645] width 41 height 15
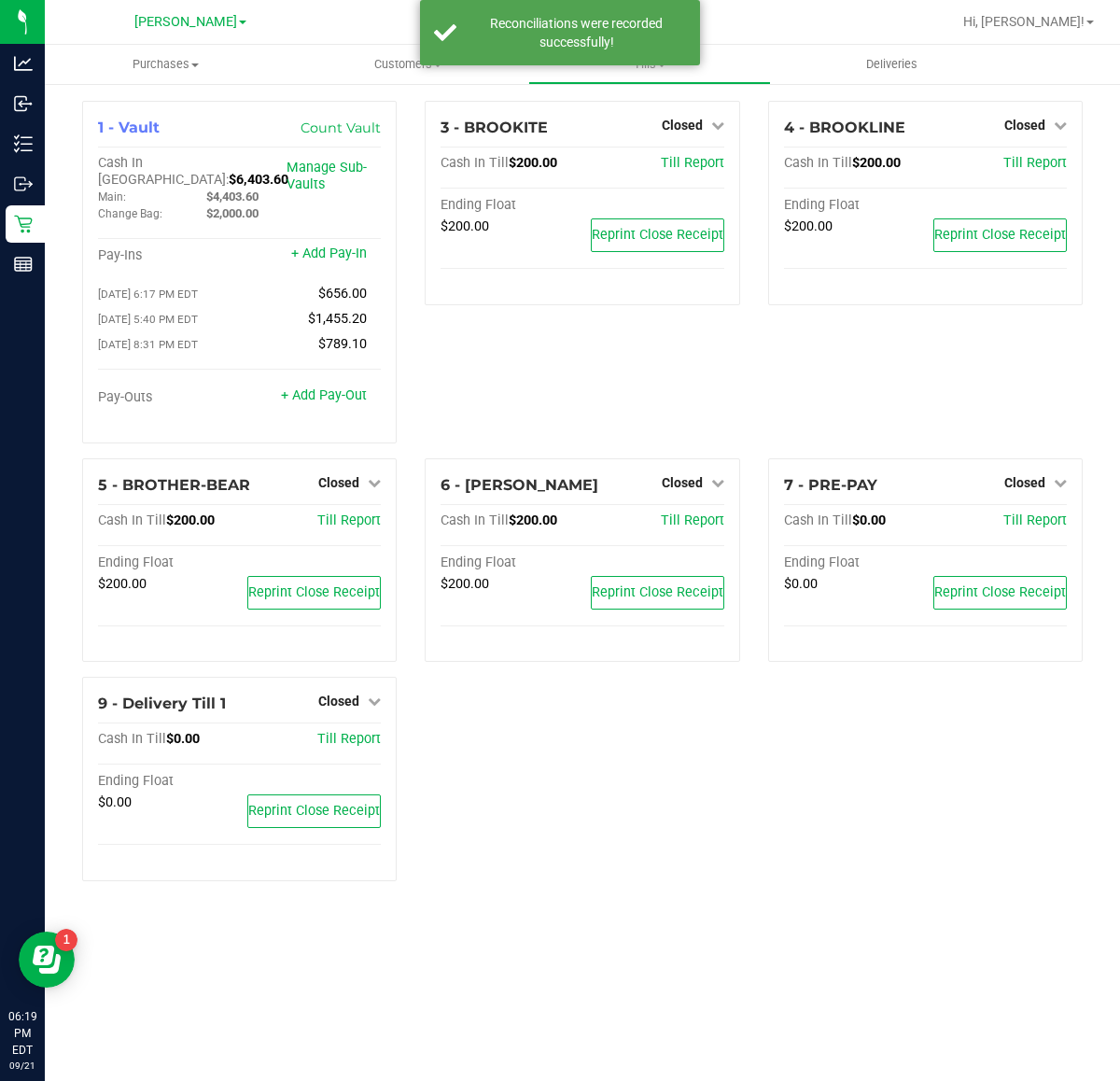
click at [747, 817] on div "1 - Vault Count Vault Cash In Vault: $6,403.60 Main: $4,403.60 Change Bag: $2,0…" at bounding box center [582, 499] width 1029 height 795
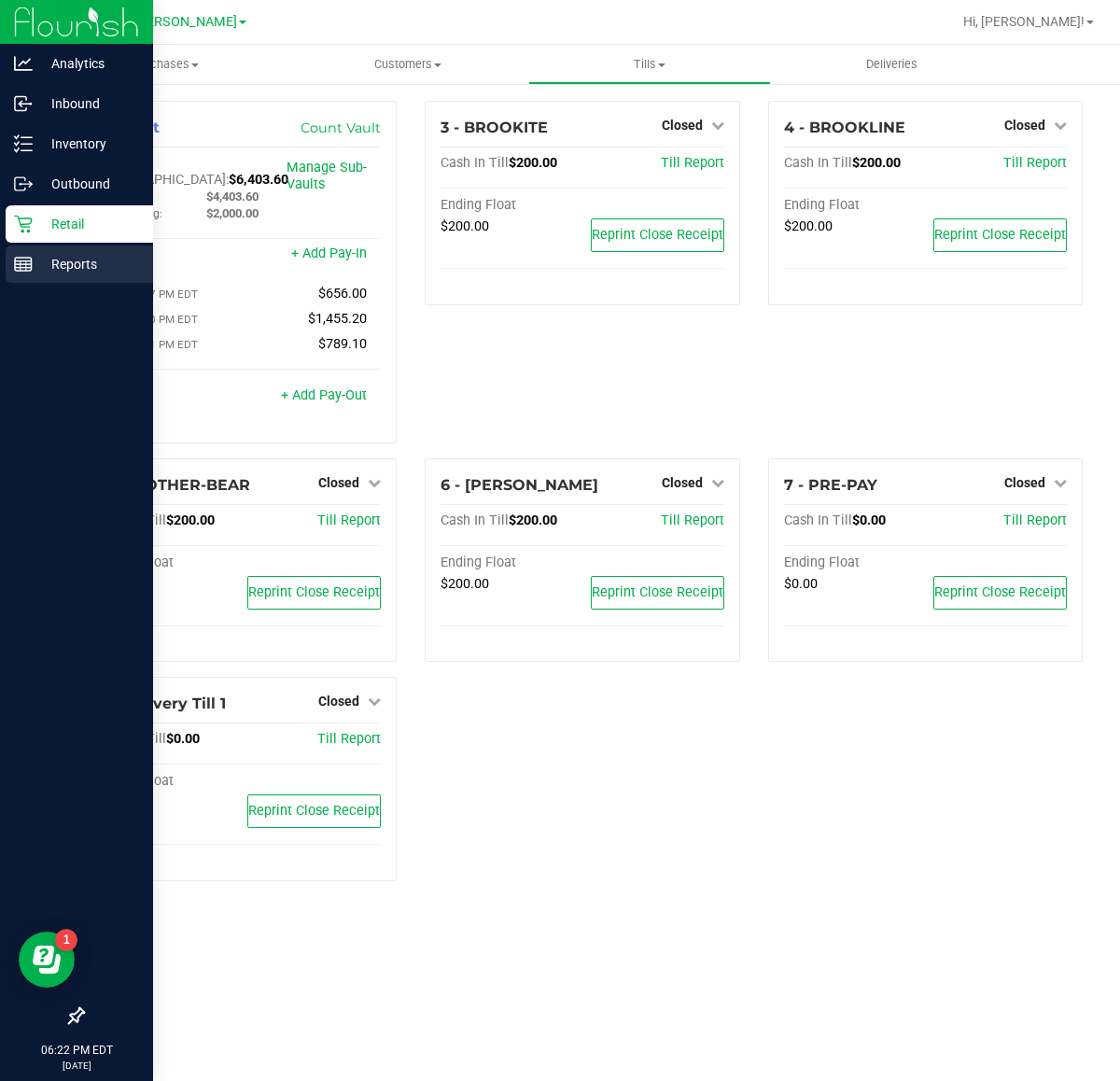
click at [48, 259] on p "Reports" at bounding box center [88, 264] width 112 height 23
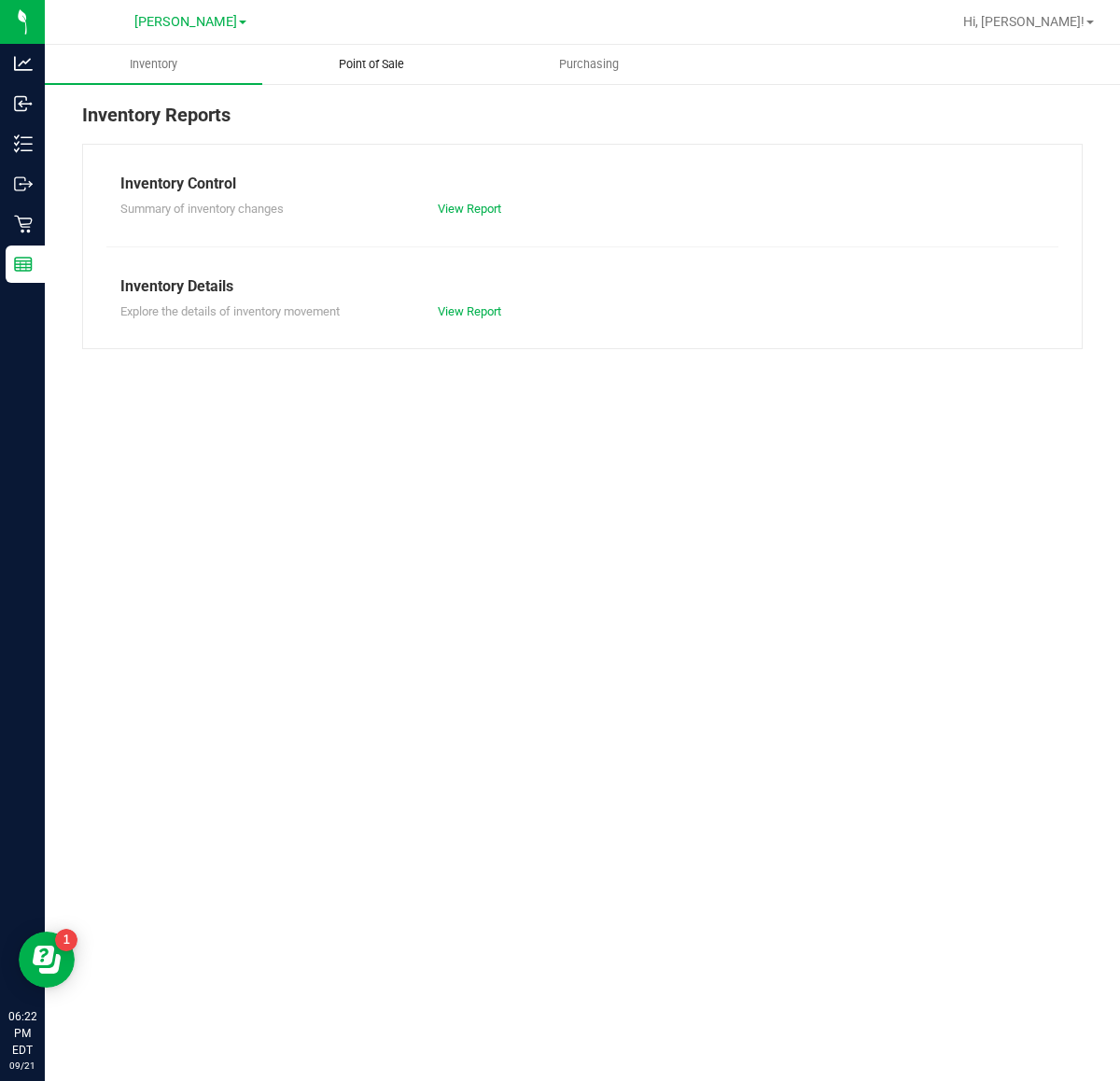
click at [381, 70] on span "Point of Sale" at bounding box center [371, 64] width 116 height 17
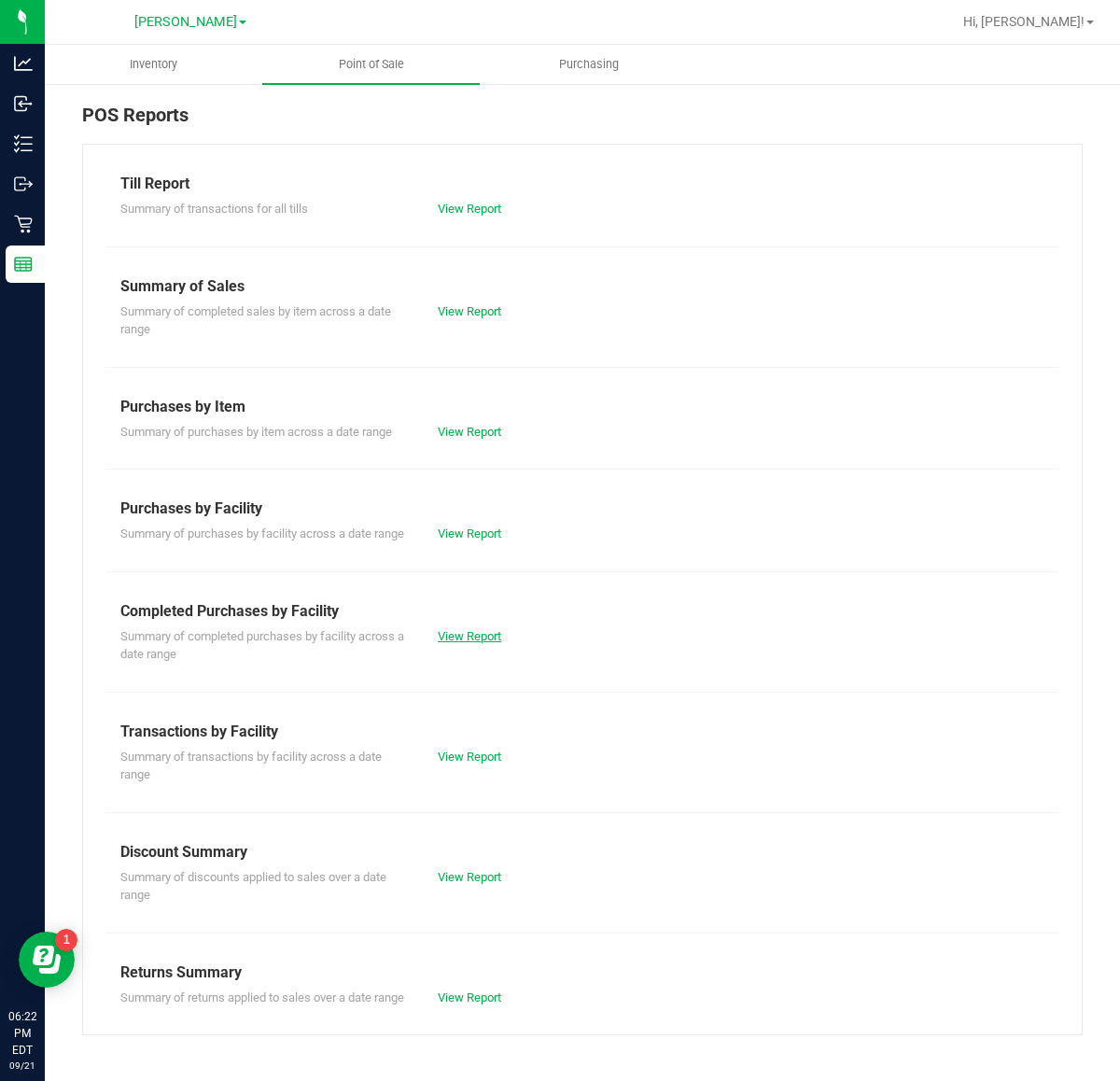
click at [472, 639] on link "View Report" at bounding box center [469, 636] width 64 height 14
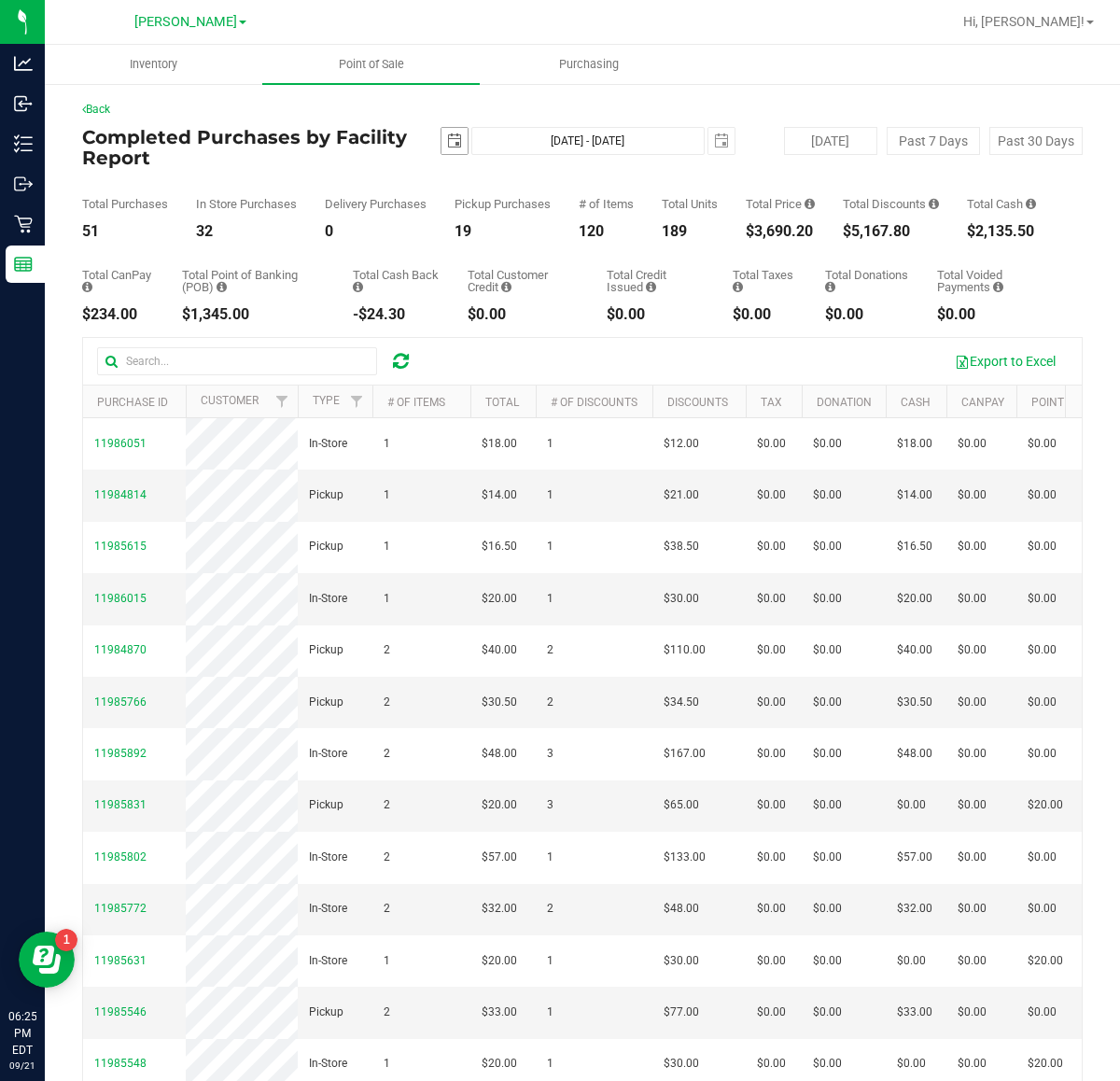
drag, startPoint x: 453, startPoint y: 133, endPoint x: 463, endPoint y: 141, distance: 12.8
click at [454, 133] on span "select" at bounding box center [454, 140] width 27 height 27
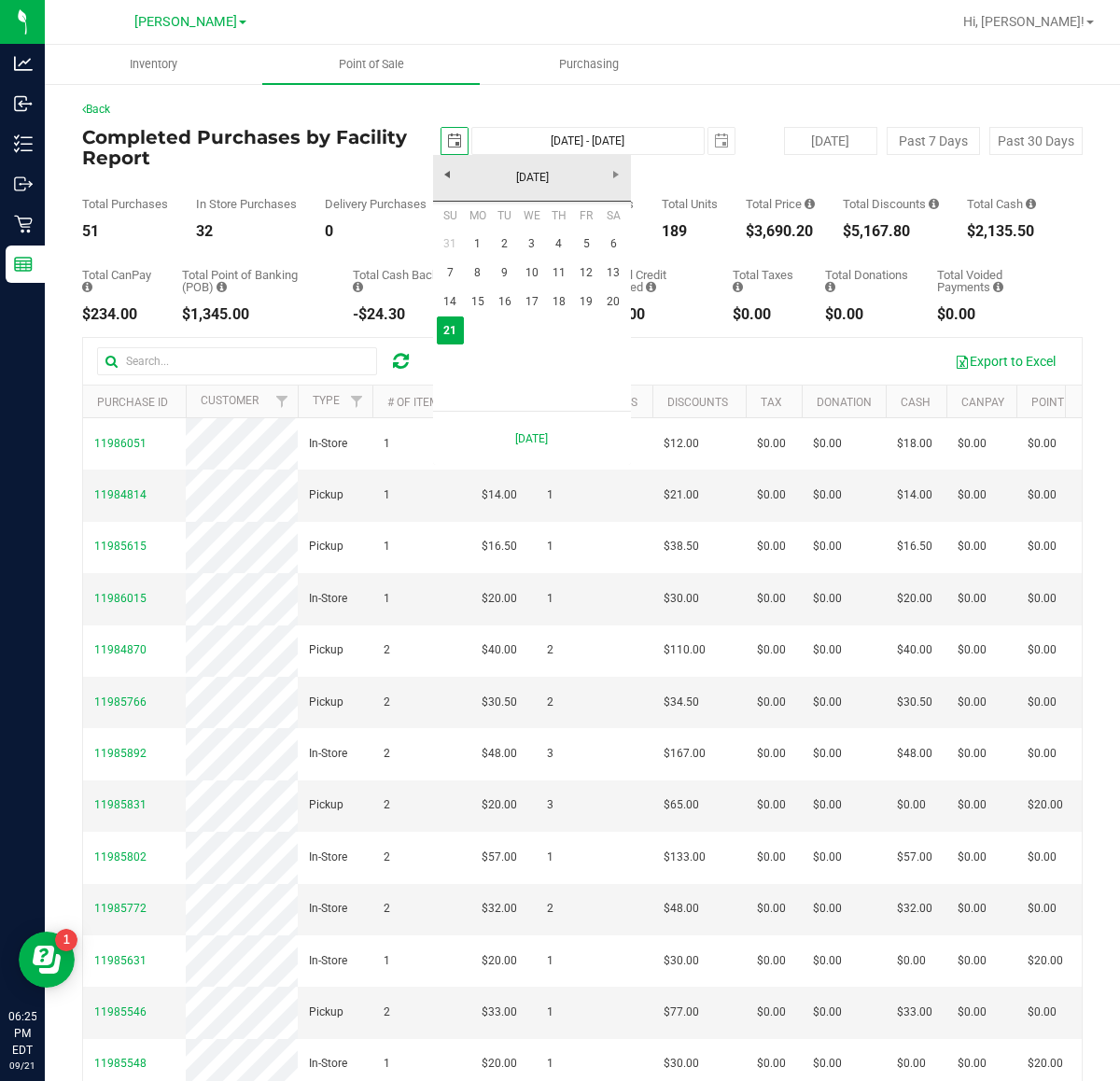
scroll to position [0, 47]
click at [486, 239] on link "1" at bounding box center [477, 243] width 27 height 28
type input "[DATE]"
type input "[DATE] - [DATE]"
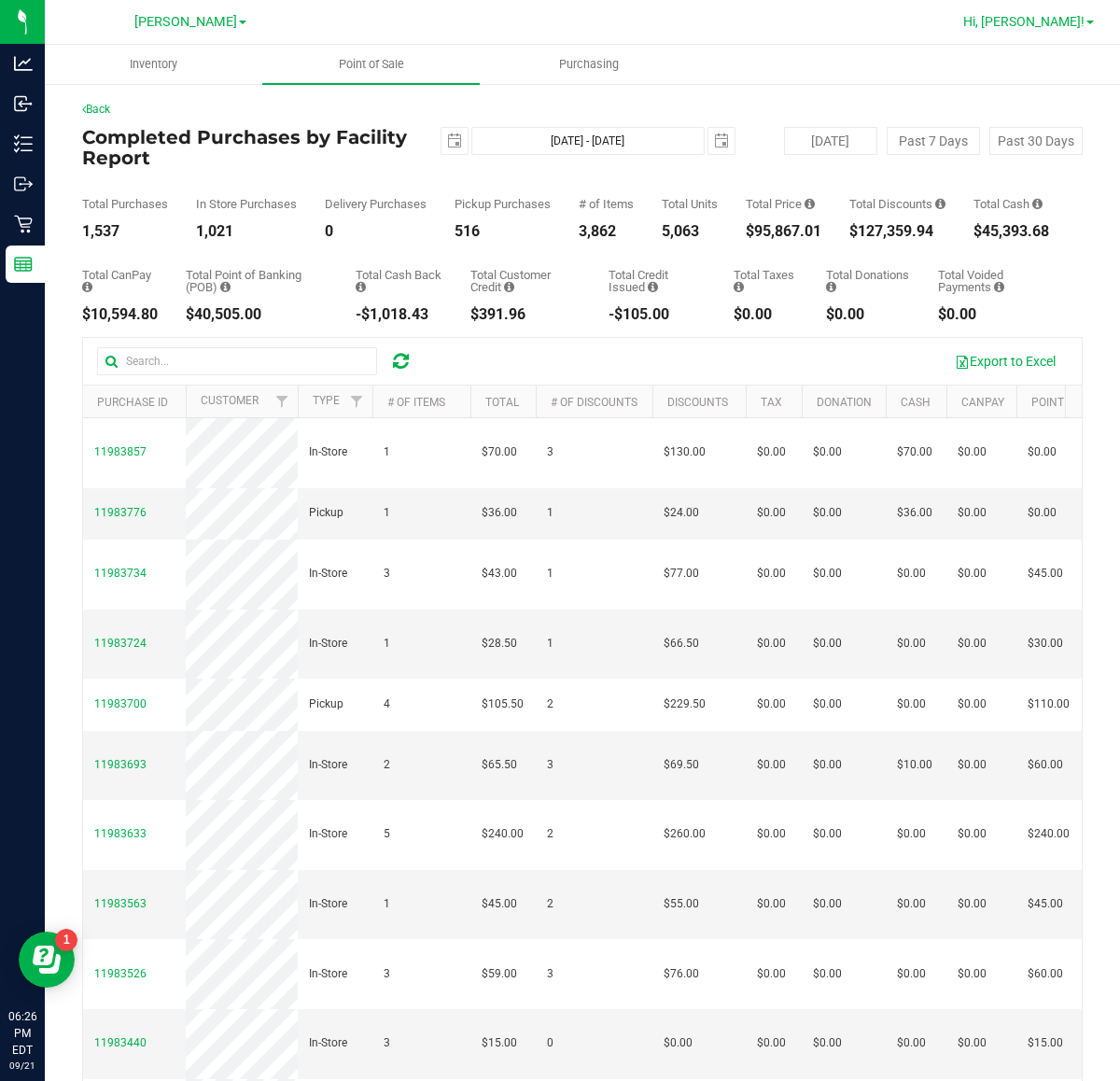
click at [1061, 20] on span "Hi, [PERSON_NAME]!" at bounding box center [1024, 21] width 122 height 15
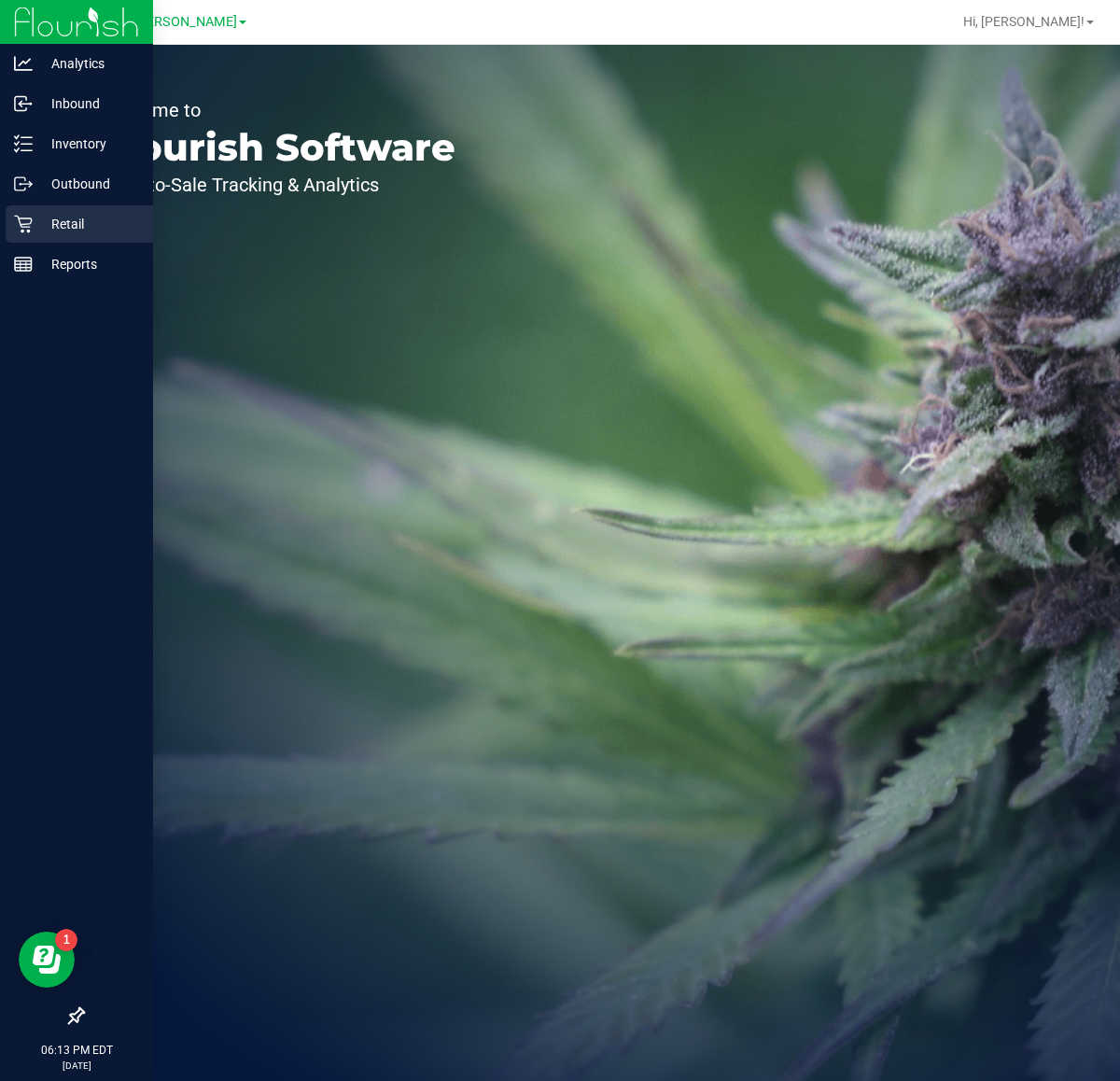
click at [39, 215] on p "Retail" at bounding box center [88, 224] width 112 height 23
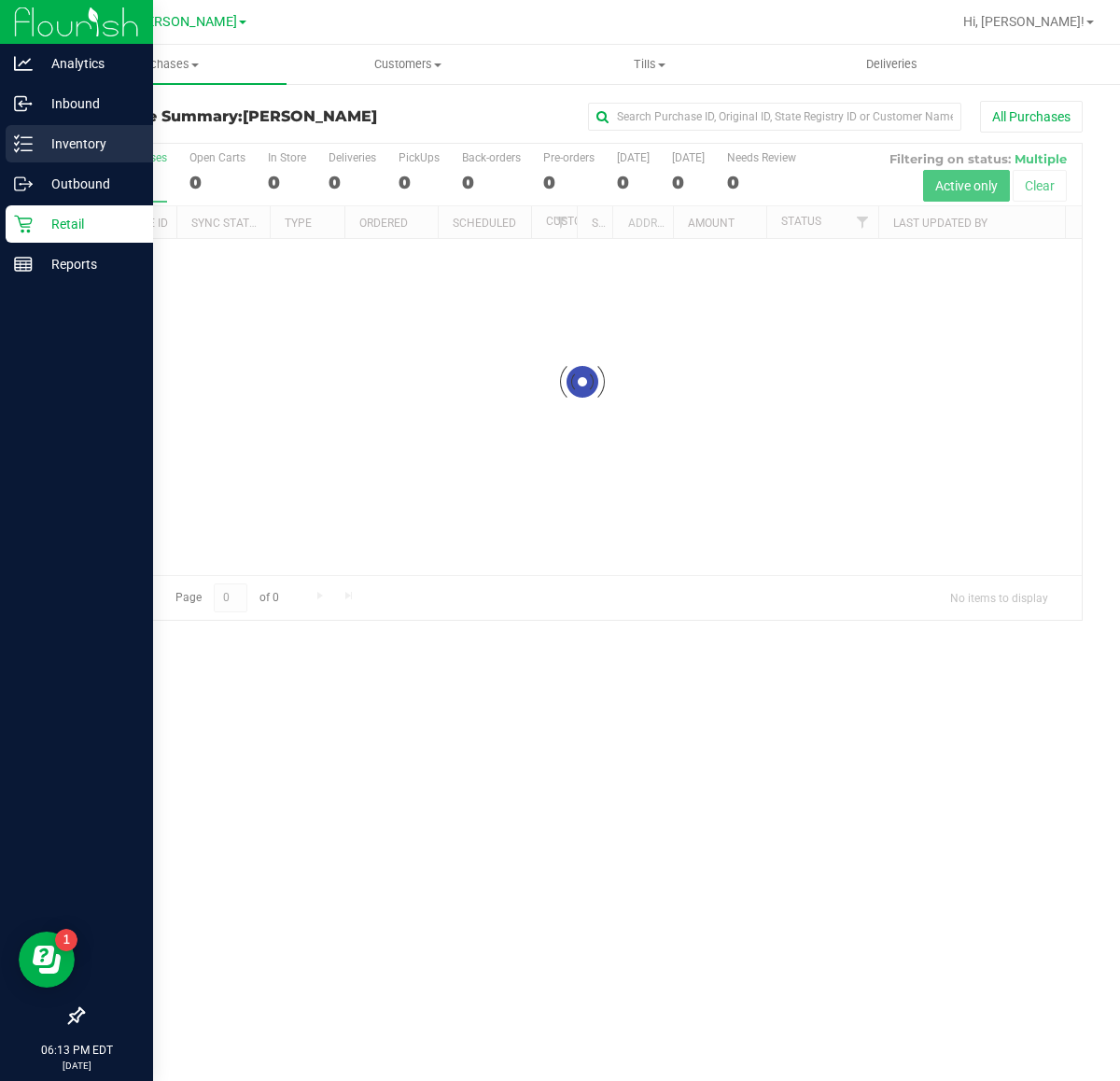
click at [68, 137] on p "Inventory" at bounding box center [88, 143] width 112 height 23
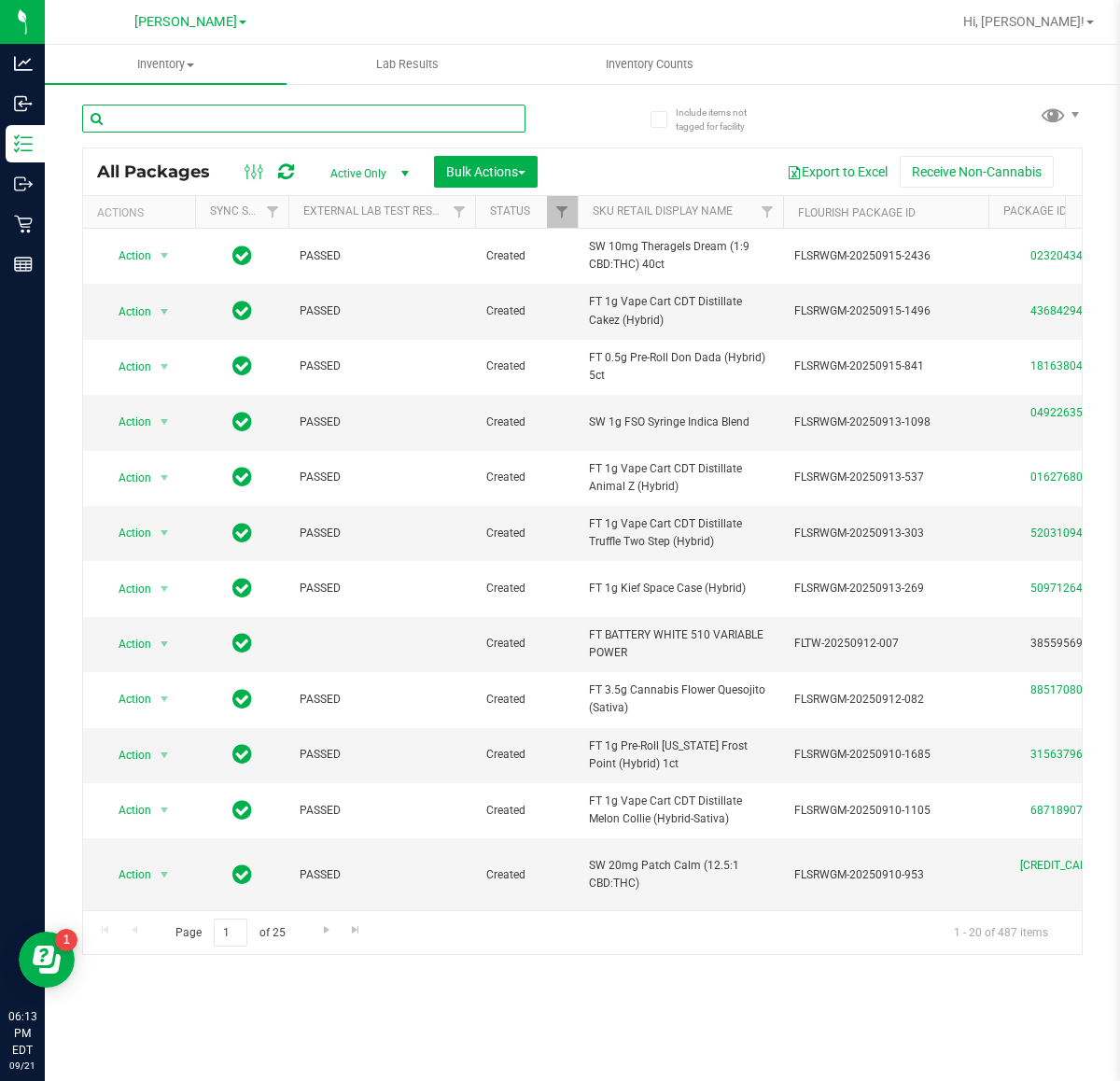
click at [407, 118] on input "text" at bounding box center [304, 118] width 444 height 28
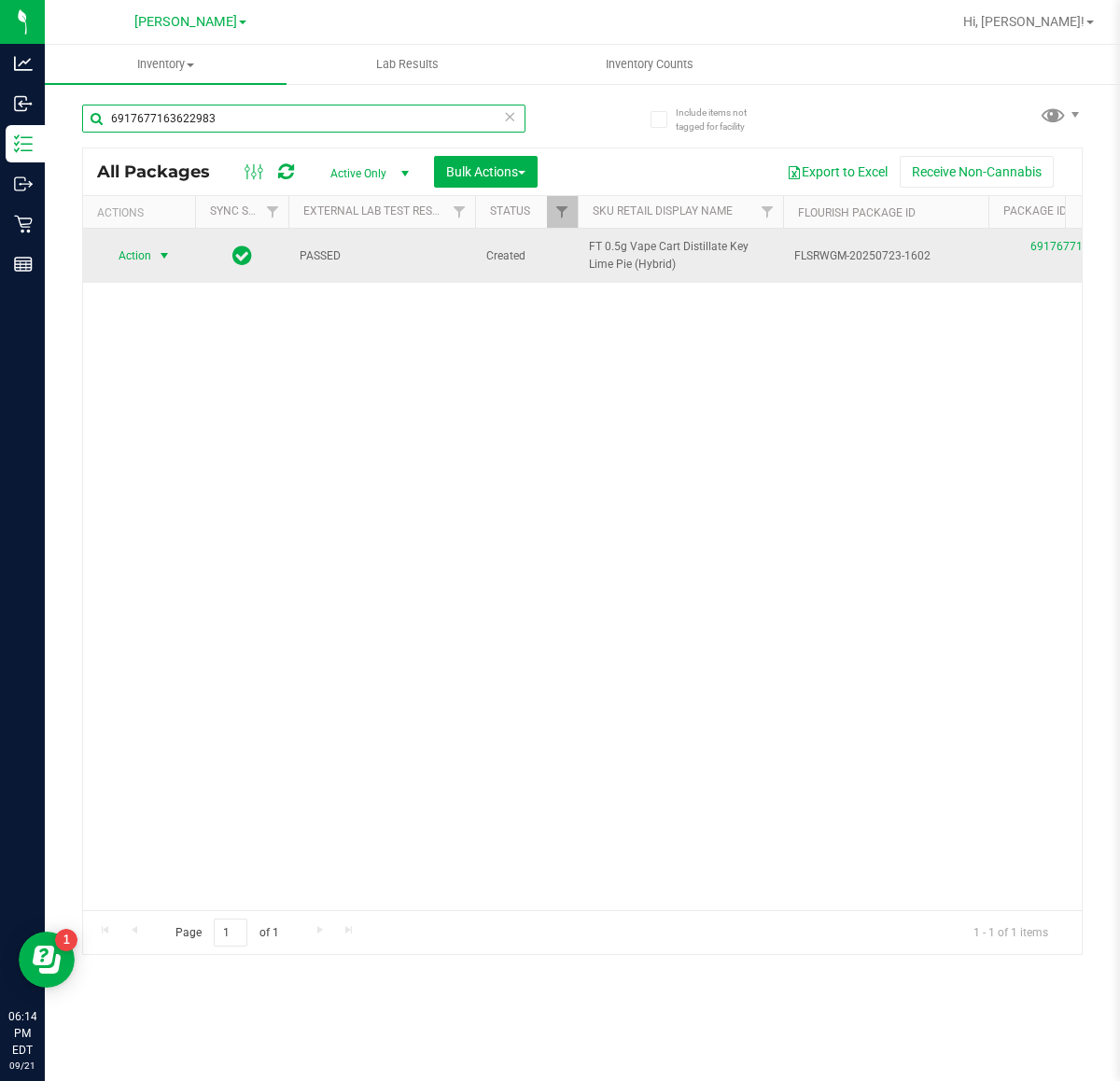
type input "6917677163622983"
click at [155, 248] on span "select" at bounding box center [165, 255] width 24 height 27
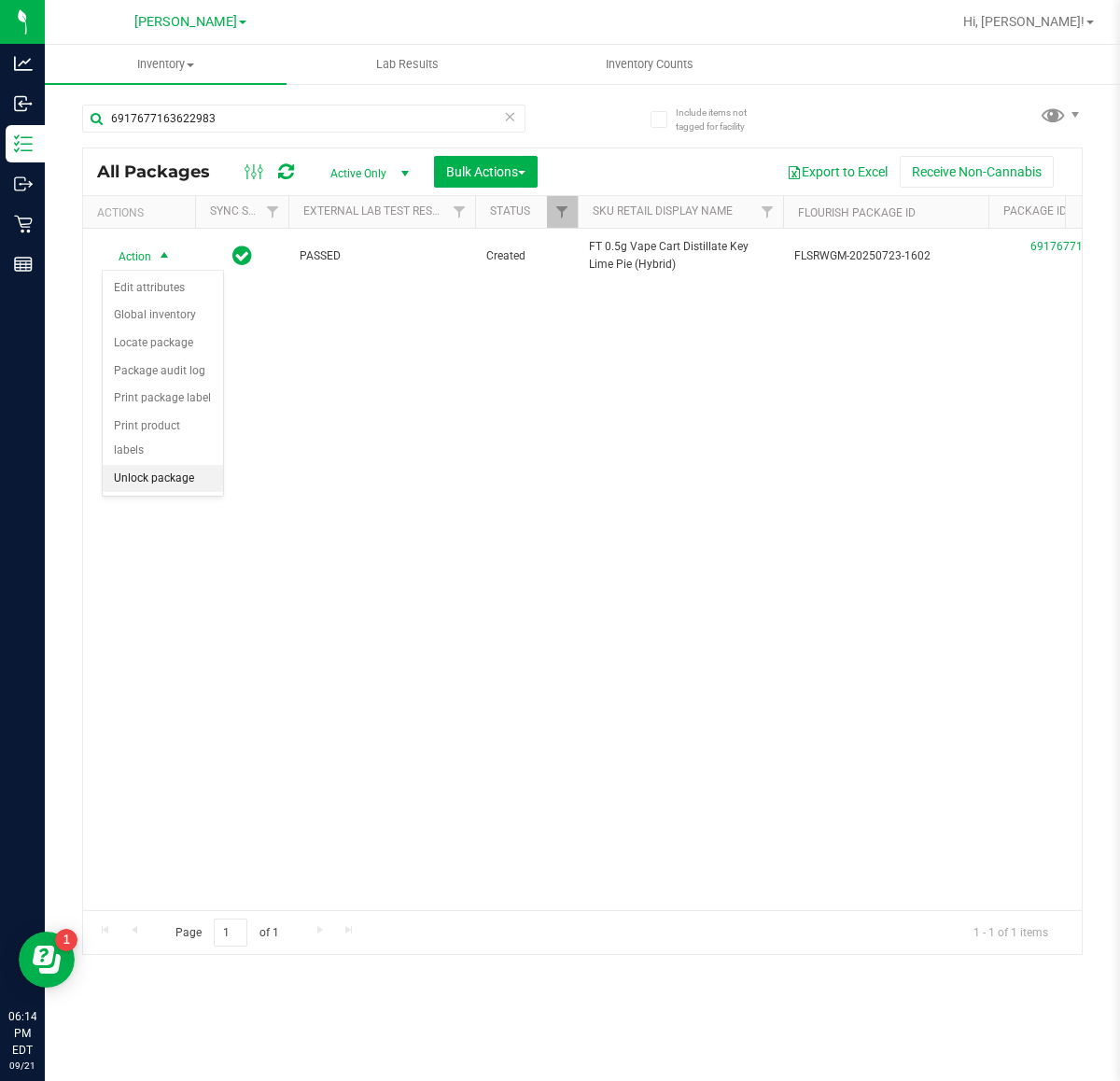
click at [124, 464] on li "Unlock package" at bounding box center [163, 478] width 121 height 28
click at [277, 99] on div "6917677163622983" at bounding box center [333, 117] width 501 height 60
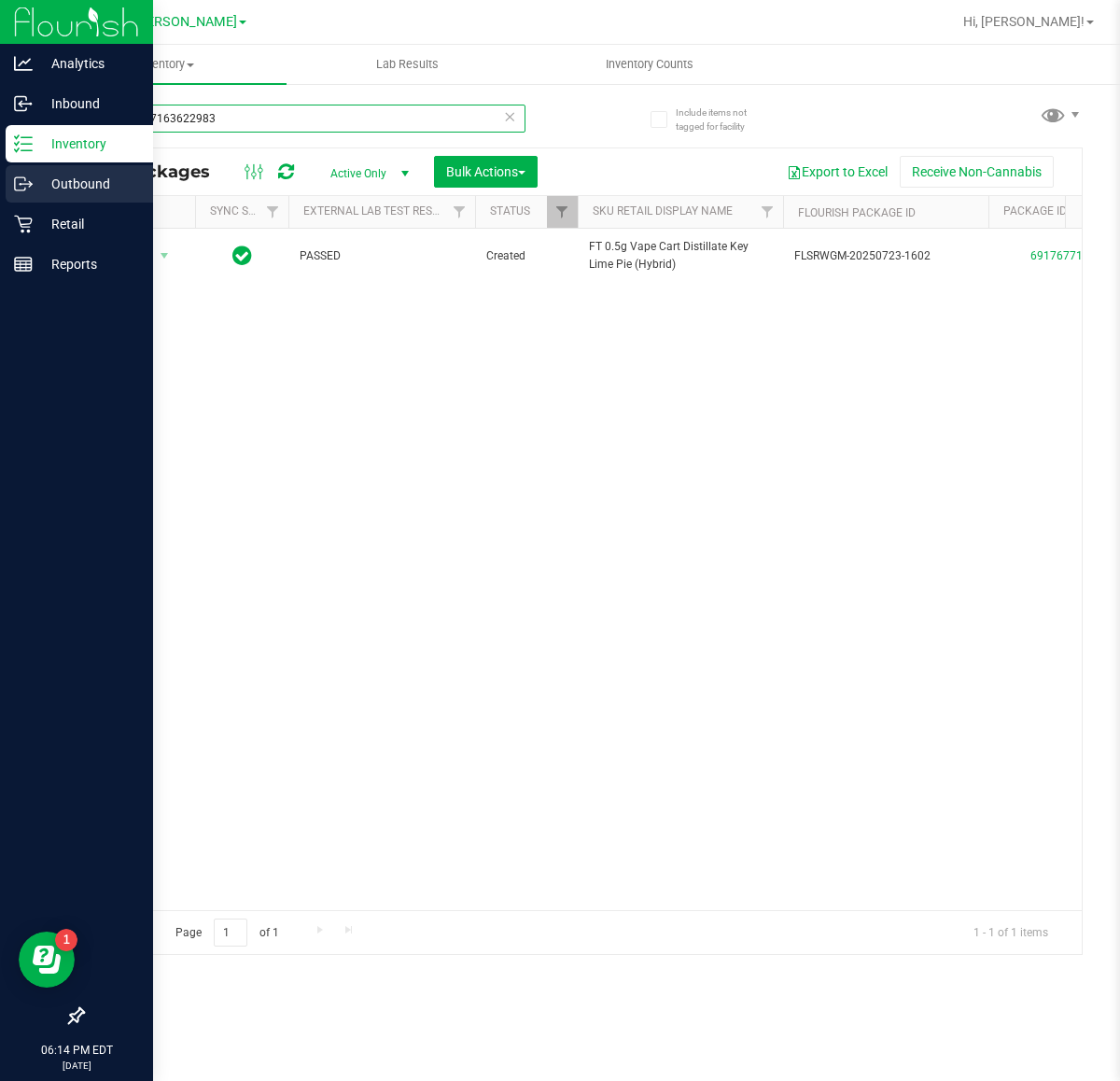
drag, startPoint x: 287, startPoint y: 129, endPoint x: 0, endPoint y: 164, distance: 289.1
click at [0, 164] on div "Analytics Inbound Inventory Outbound Retail Reports 06:14 PM EDT 09/21/2025 09/…" at bounding box center [560, 540] width 1120 height 1081
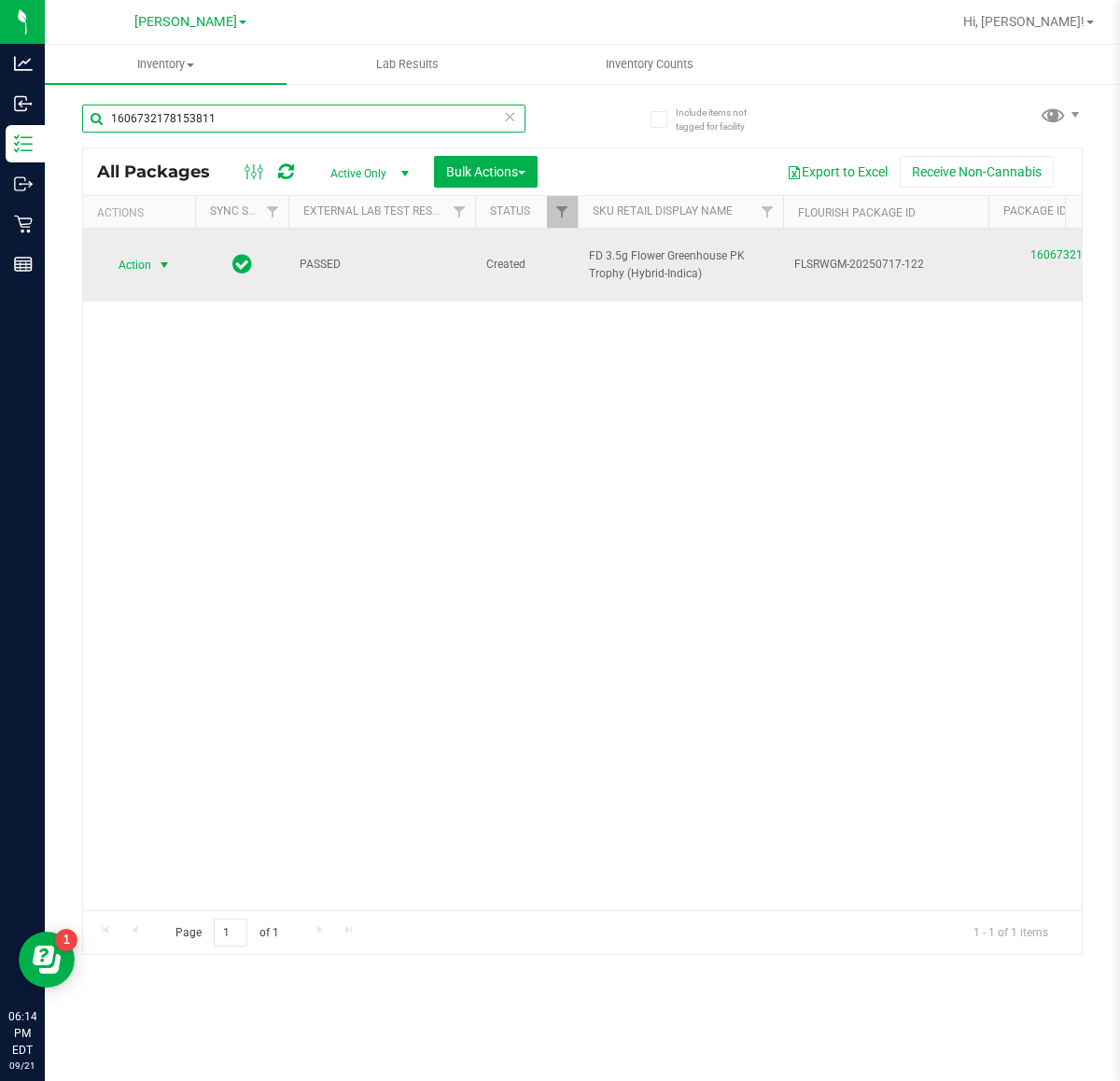
type input "1606732178153811"
click at [141, 256] on span "Action" at bounding box center [127, 265] width 50 height 27
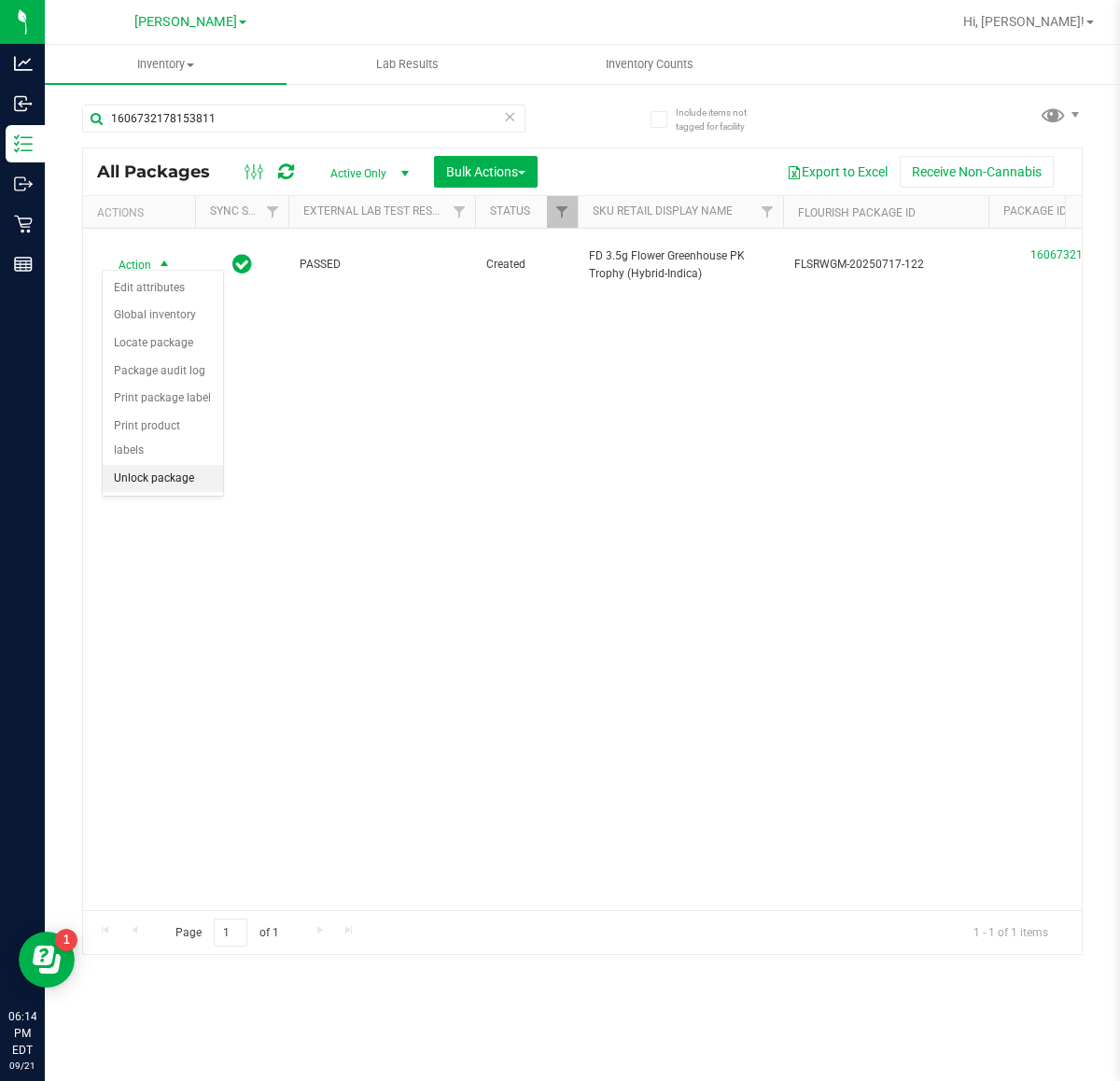
click at [183, 464] on li "Unlock package" at bounding box center [163, 478] width 121 height 28
click at [915, 654] on div "Action Action Adjust qty Create package Edit attributes Global inventory Locate…" at bounding box center [582, 569] width 998 height 681
